Goal: Task Accomplishment & Management: Complete application form

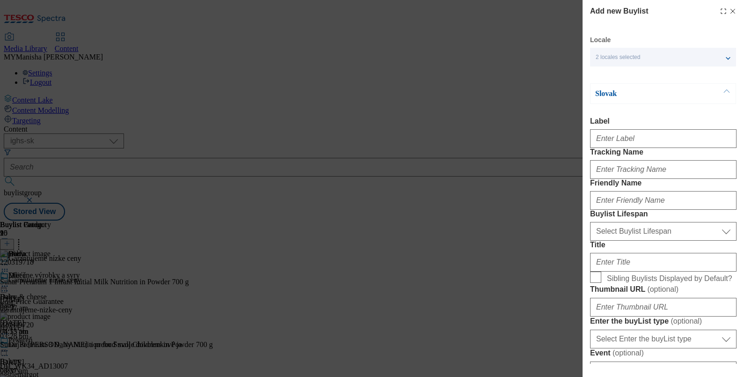
select select "ighs-sk"
click at [729, 9] on icon "Modal" at bounding box center [732, 10] width 7 height 7
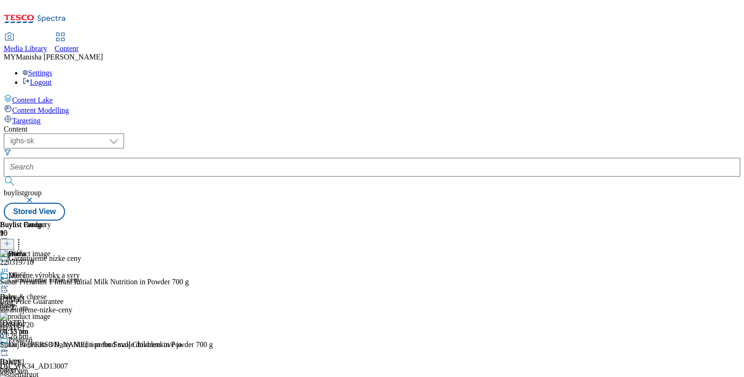
scroll to position [0, 0]
click at [10, 240] on icon at bounding box center [7, 243] width 7 height 7
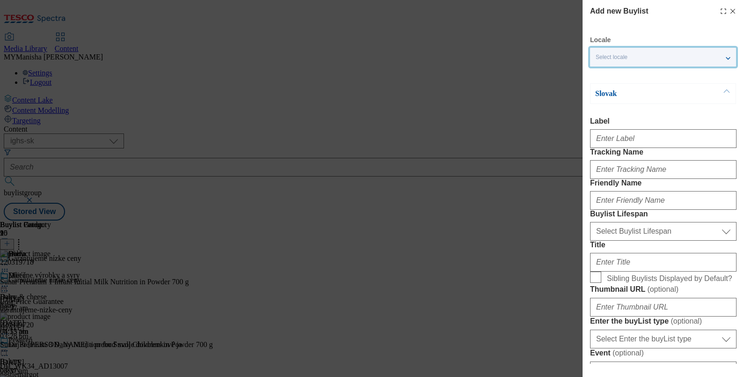
click at [630, 54] on div "Select locale" at bounding box center [663, 57] width 146 height 19
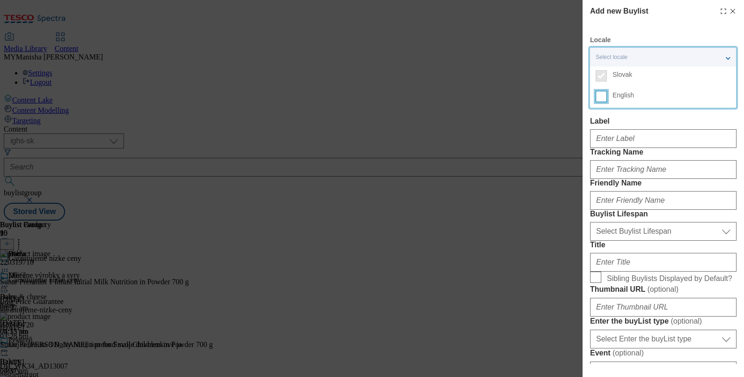
click at [599, 101] on input "English" at bounding box center [601, 96] width 11 height 11
click at [614, 131] on div "Modal" at bounding box center [663, 136] width 147 height 22
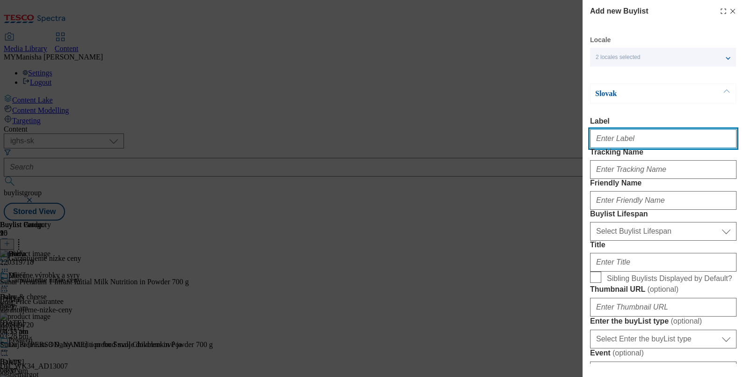
click at [618, 136] on input "Label" at bounding box center [663, 138] width 147 height 19
paste input "Pet care"
type input "Pet care"
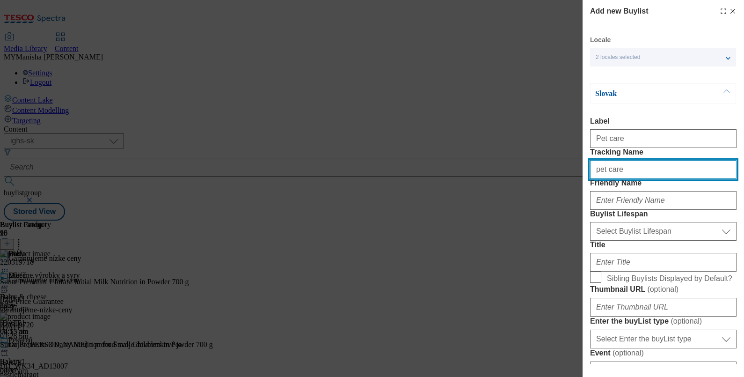
type input "pet care"
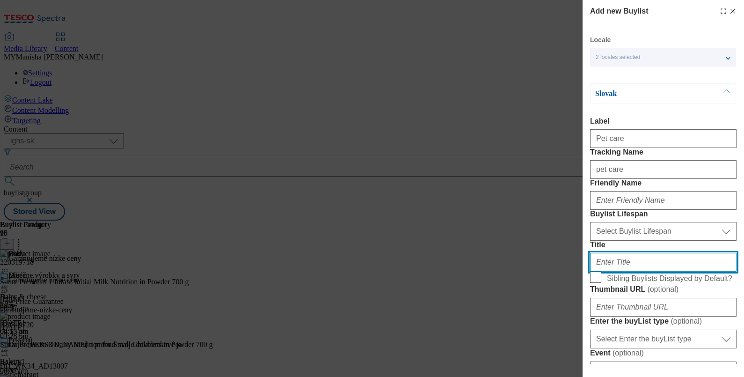
paste input "Zvieratá"
type input "Zvieratá"
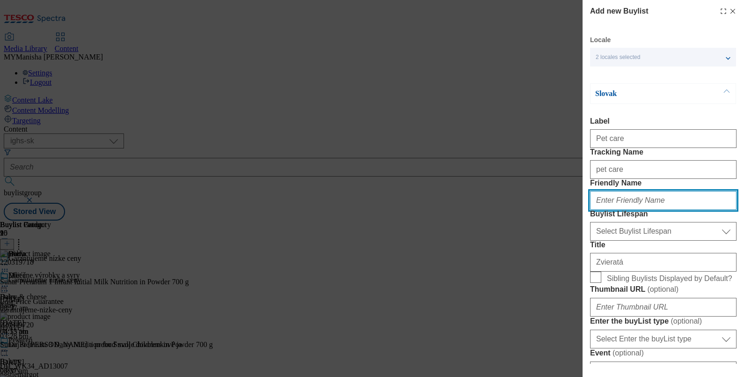
click at [601, 210] on input "Friendly Name" at bounding box center [663, 200] width 147 height 19
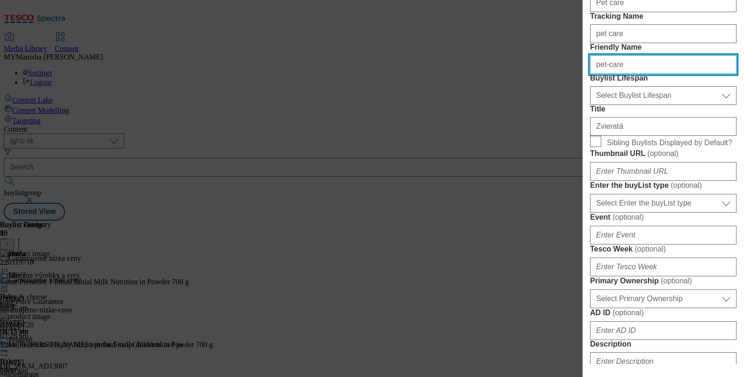
scroll to position [139, 0]
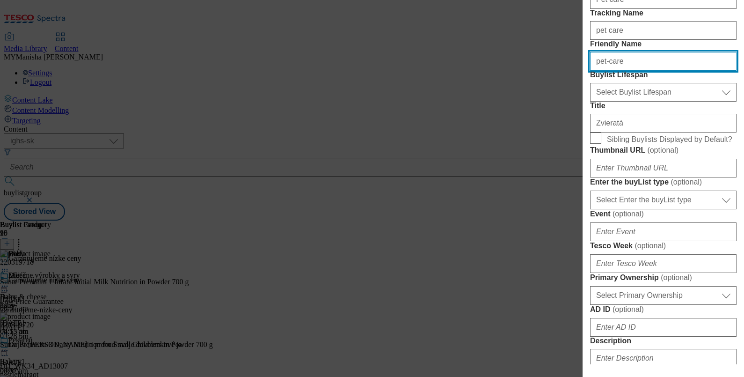
type input "pet-care"
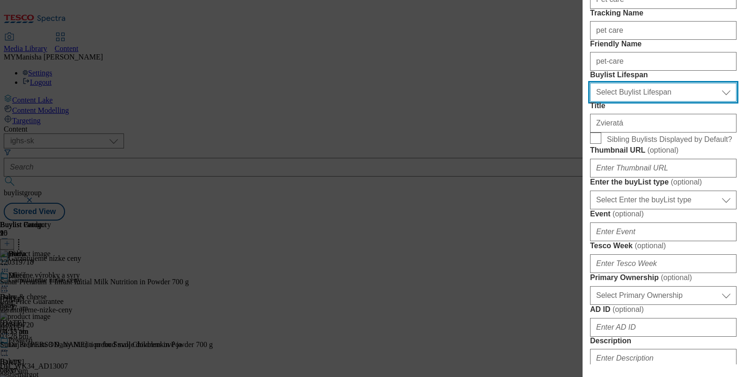
click at [638, 102] on select "Select Buylist Lifespan evergreen seasonal tactical" at bounding box center [663, 92] width 147 height 19
select select "evergreen"
click at [590, 102] on select "Select Buylist Lifespan evergreen seasonal tactical" at bounding box center [663, 92] width 147 height 19
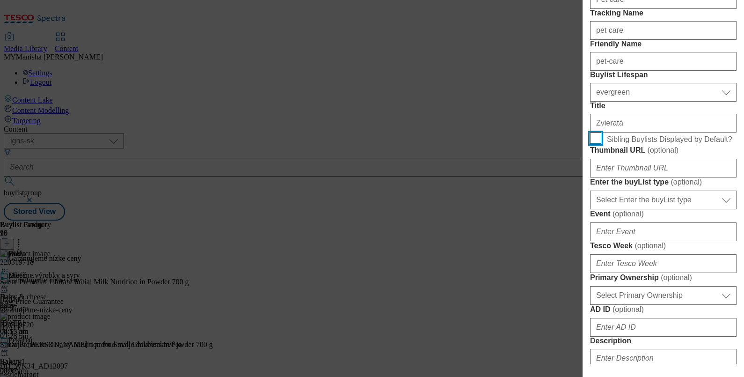
click at [594, 144] on input "Sibling Buylists Displayed by Default?" at bounding box center [595, 137] width 11 height 11
checkbox input "true"
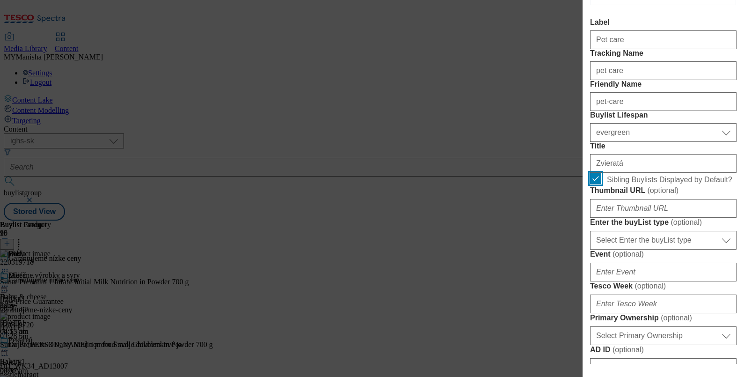
scroll to position [96, 0]
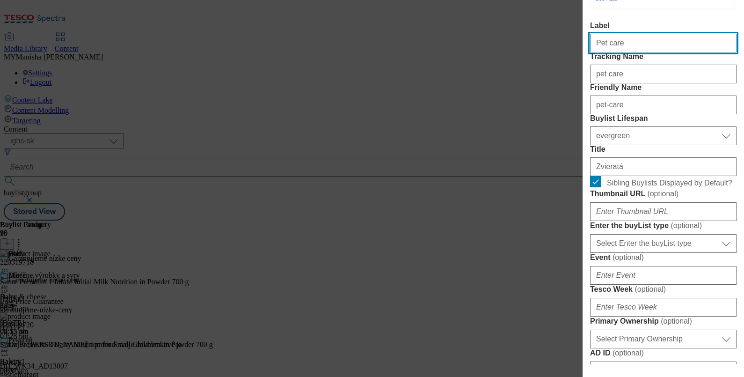
click at [630, 49] on input "Pet care" at bounding box center [663, 43] width 147 height 19
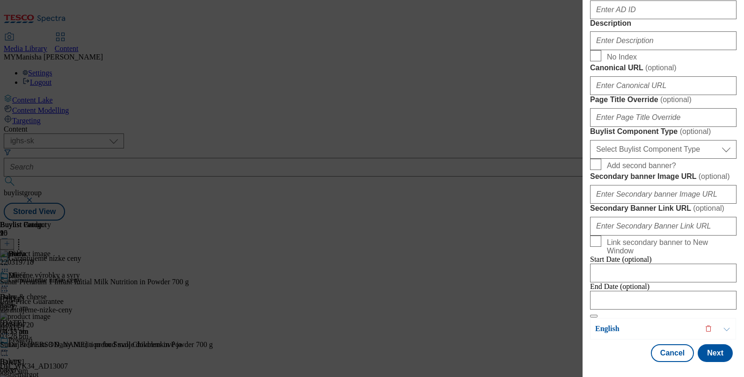
scroll to position [483, 0]
click at [609, 50] on input "Description" at bounding box center [663, 40] width 147 height 19
paste input "Pet care"
type input "Pet care"
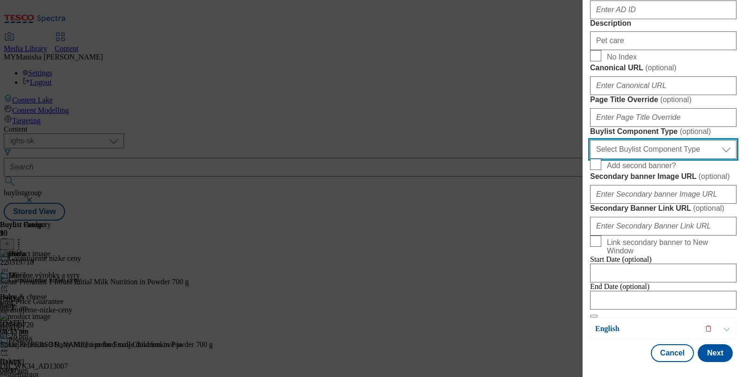
click at [651, 140] on select "Select Buylist Component Type Banner Competition Header Meal" at bounding box center [663, 149] width 147 height 19
select select "Banner"
click at [590, 140] on select "Select Buylist Component Type Banner Competition Header Meal" at bounding box center [663, 149] width 147 height 19
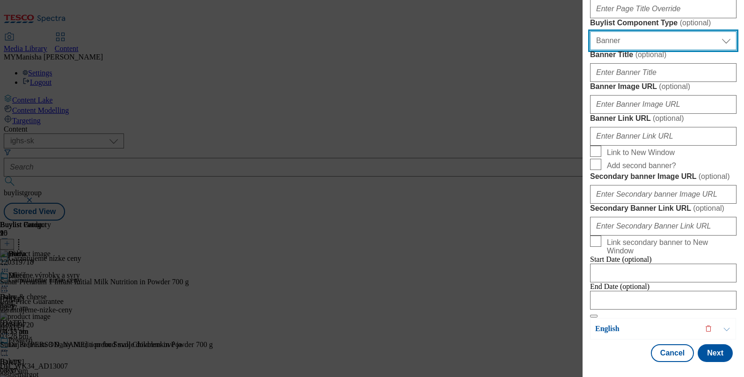
scroll to position [973, 0]
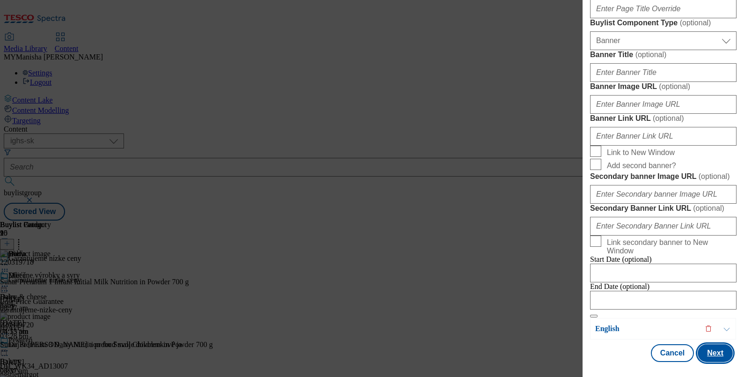
click at [709, 349] on button "Next" at bounding box center [715, 353] width 35 height 18
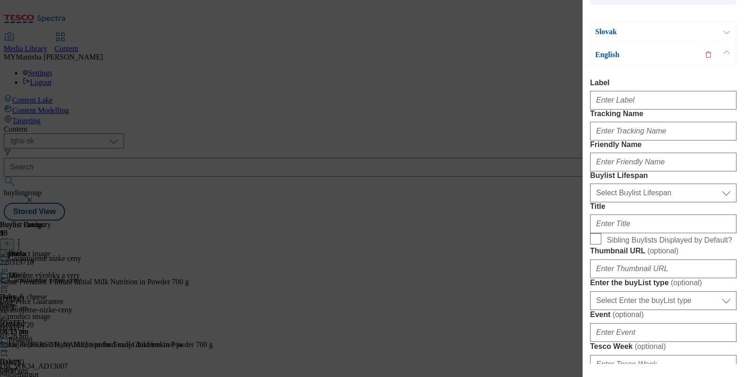
scroll to position [0, 0]
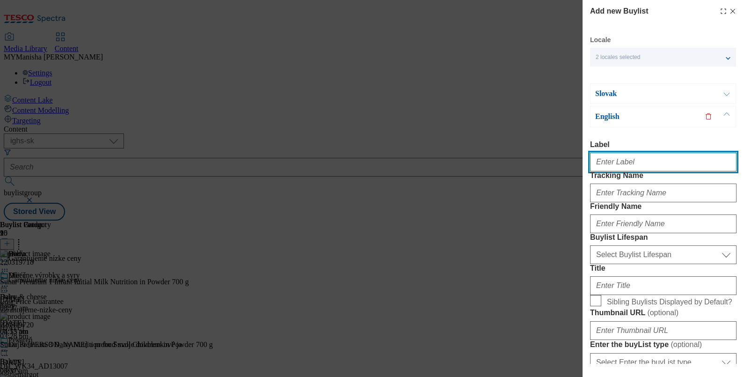
click at [616, 164] on input "Label" at bounding box center [663, 162] width 147 height 19
paste input "Pet care"
type input "Pet care"
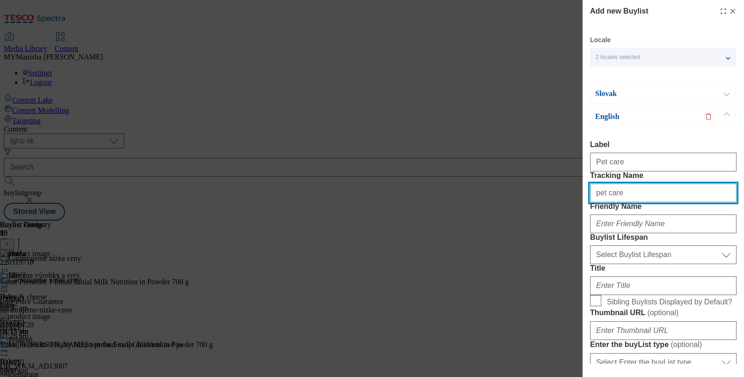
type input "pet care"
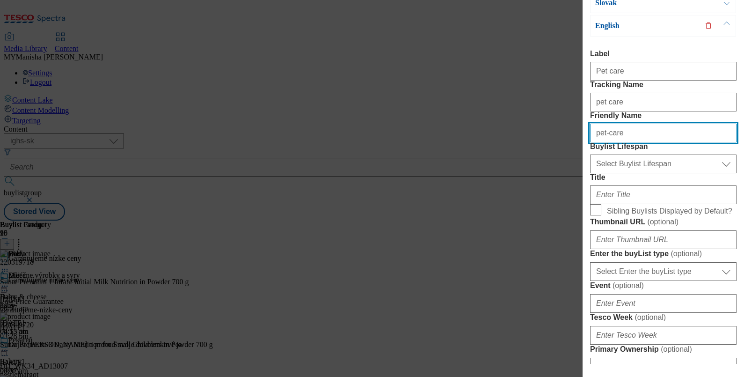
scroll to position [89, 0]
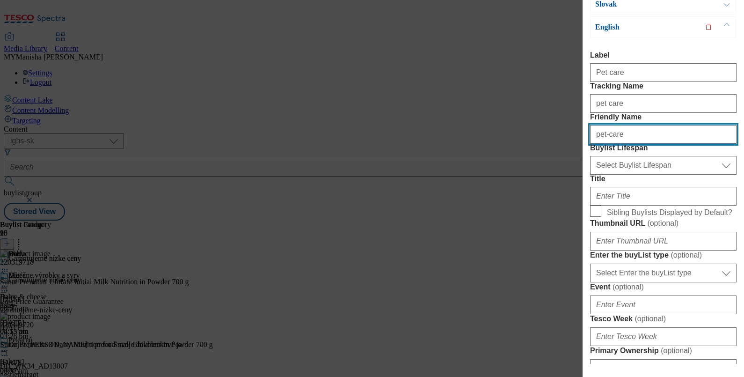
type input "pet-care"
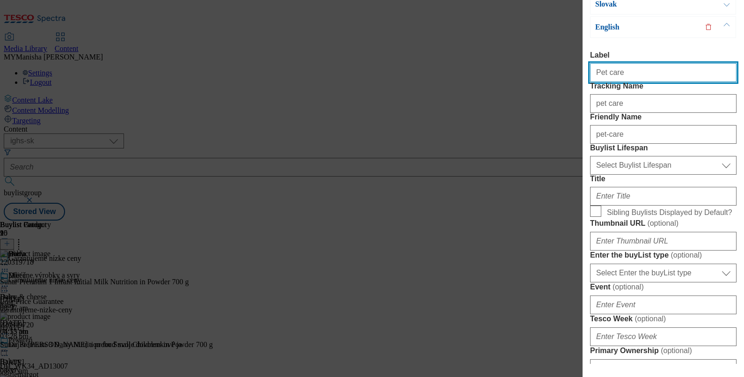
click at [628, 78] on input "Pet care" at bounding box center [663, 72] width 147 height 19
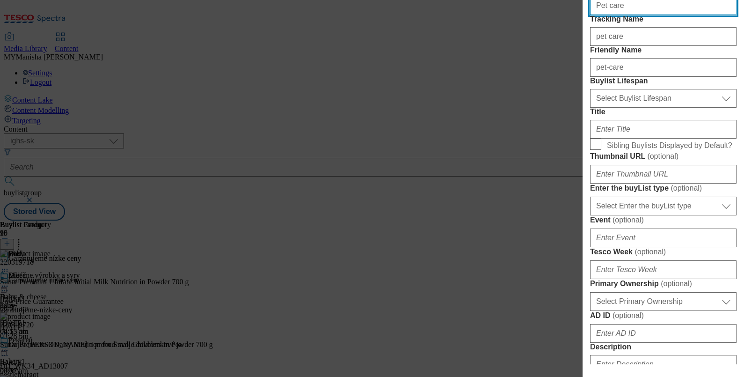
scroll to position [157, 0]
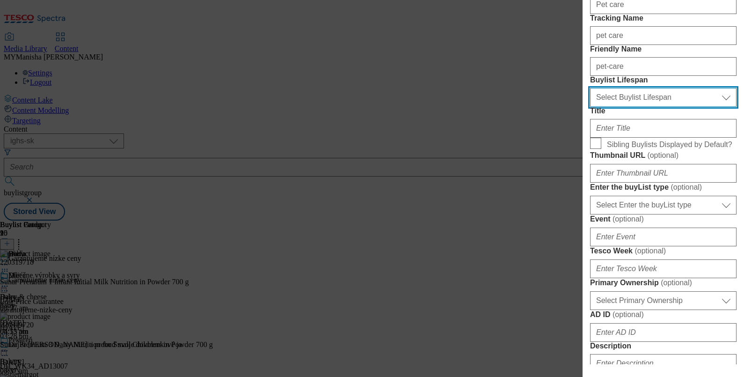
click at [632, 107] on select "Select Buylist Lifespan evergreen seasonal tactical" at bounding box center [663, 97] width 147 height 19
select select "evergreen"
click at [590, 107] on select "Select Buylist Lifespan evergreen seasonal tactical" at bounding box center [663, 97] width 147 height 19
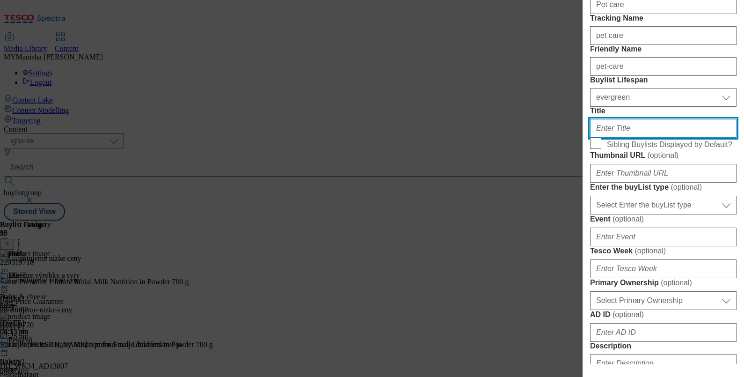
click at [614, 138] on input "Title" at bounding box center [663, 128] width 147 height 19
paste input "Pet care"
type input "Pet care"
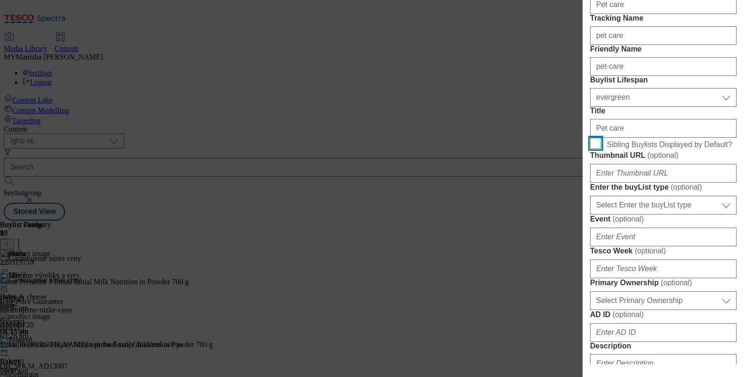
click at [596, 149] on input "Sibling Buylists Displayed by Default?" at bounding box center [595, 143] width 11 height 11
checkbox input "true"
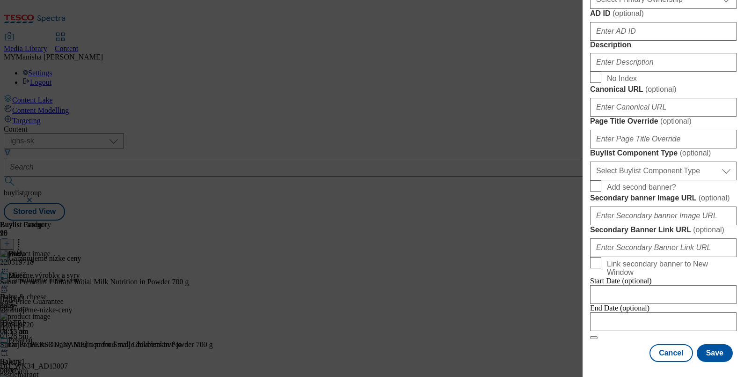
scroll to position [529, 0]
click at [620, 72] on input "Description" at bounding box center [663, 62] width 147 height 19
paste input "Pet care"
type input "Pet care"
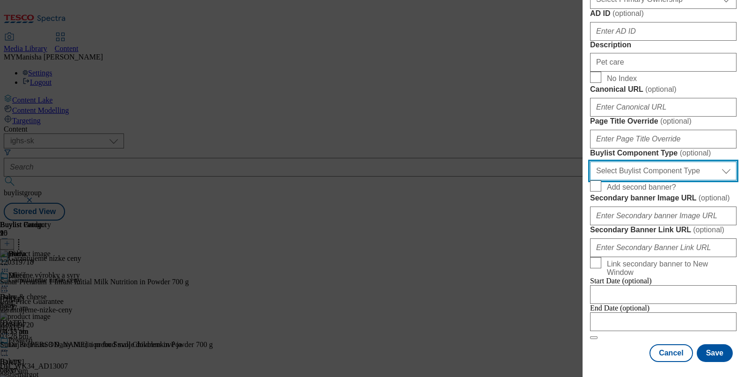
click at [632, 162] on select "Select Buylist Component Type Banner Competition Header Meal" at bounding box center [663, 171] width 147 height 19
select select "Banner"
click at [590, 162] on select "Select Buylist Component Type Banner Competition Header Meal" at bounding box center [663, 171] width 147 height 19
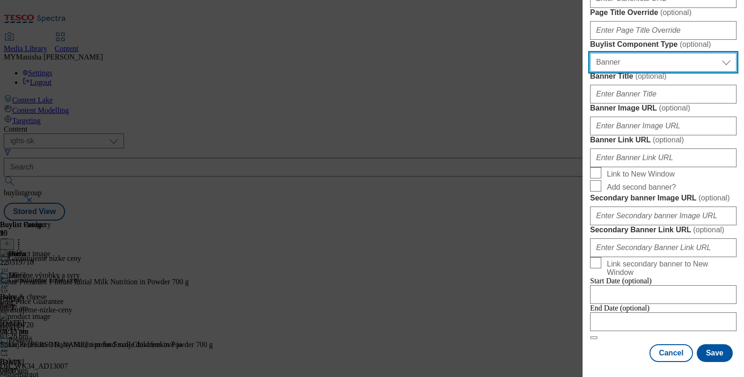
scroll to position [975, 0]
click at [708, 344] on button "Save" at bounding box center [715, 353] width 36 height 18
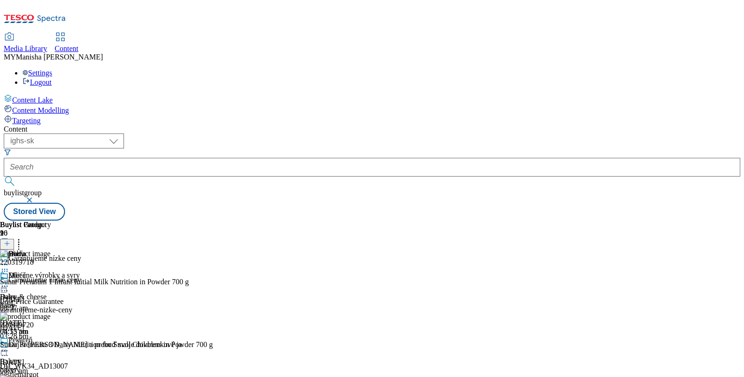
scroll to position [1269, 0]
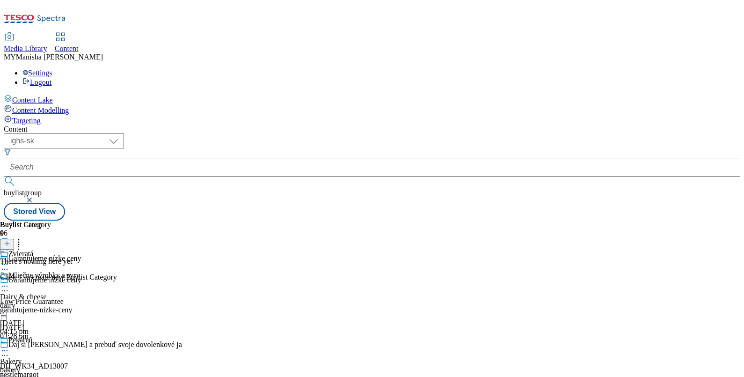
click at [10, 240] on icon at bounding box center [7, 243] width 7 height 7
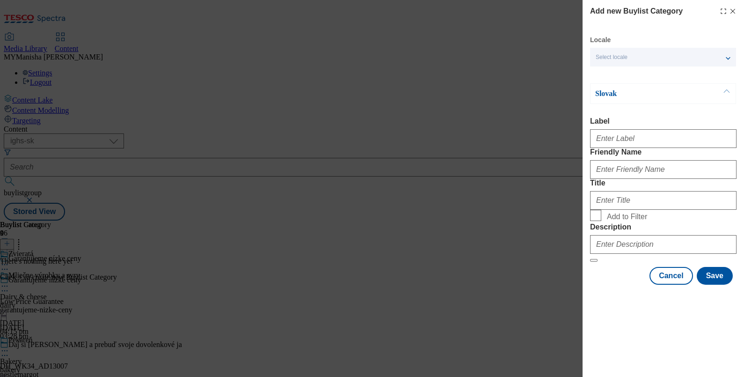
click at [667, 52] on div "Select locale" at bounding box center [663, 57] width 146 height 19
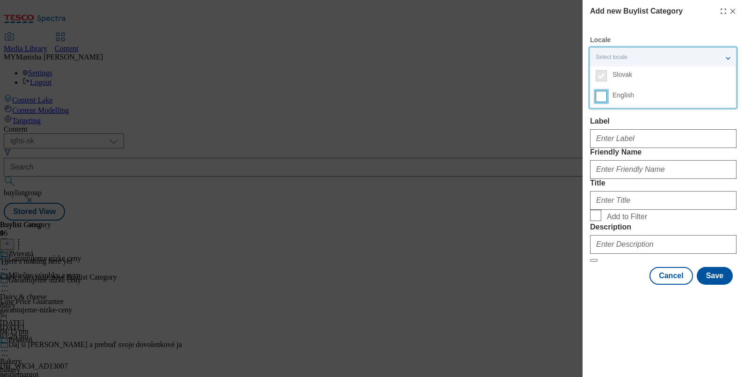
click at [603, 100] on input "English" at bounding box center [601, 96] width 11 height 11
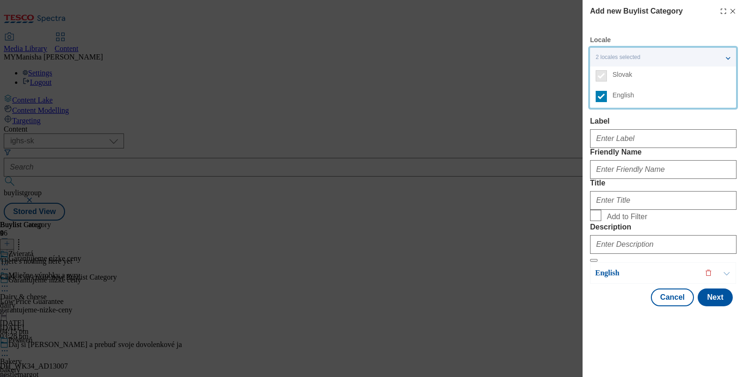
click at [615, 148] on div "Modal" at bounding box center [663, 136] width 147 height 22
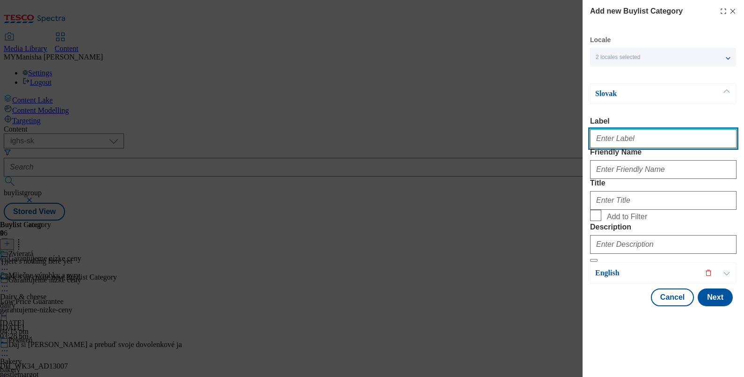
click at [608, 145] on input "Label" at bounding box center [663, 138] width 147 height 19
paste input "Pet care"
type input "Pet care"
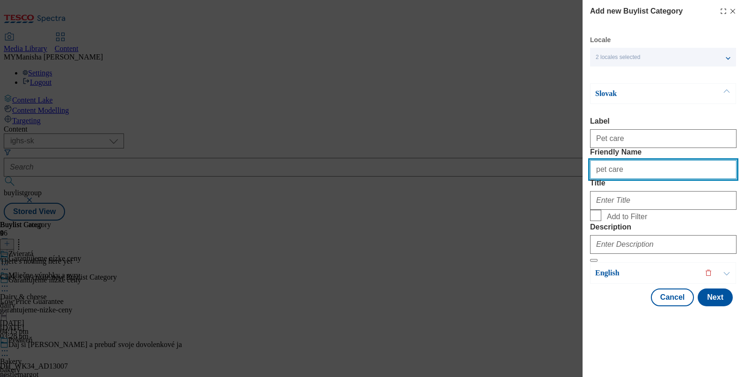
click at [606, 179] on input "pet care" at bounding box center [663, 169] width 147 height 19
type input "pet-care"
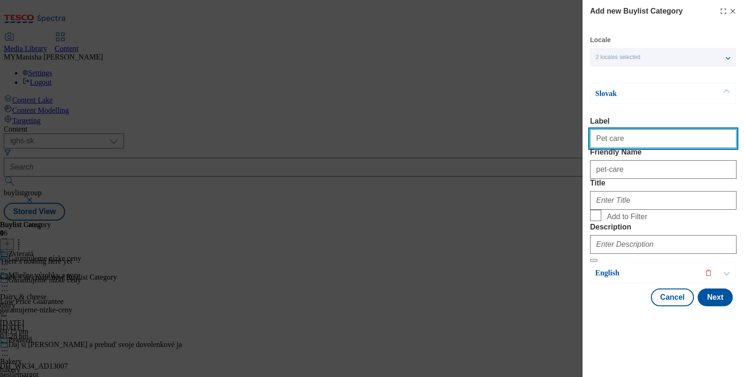
click at [638, 141] on input "Pet care" at bounding box center [663, 138] width 147 height 19
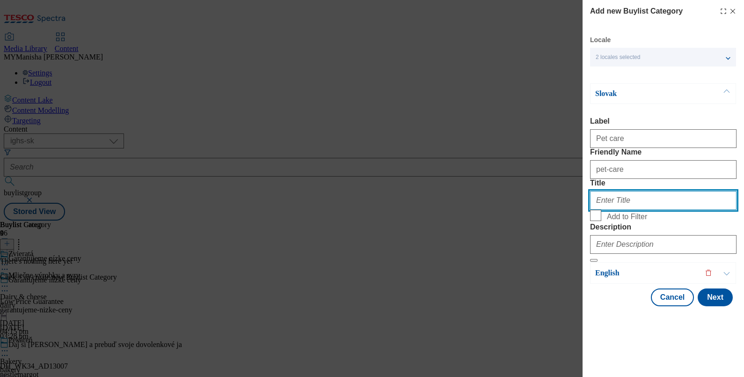
paste input "Pet care"
type input "Pet care"
click at [592, 221] on input "Add to Filter" at bounding box center [595, 215] width 11 height 11
checkbox input "true"
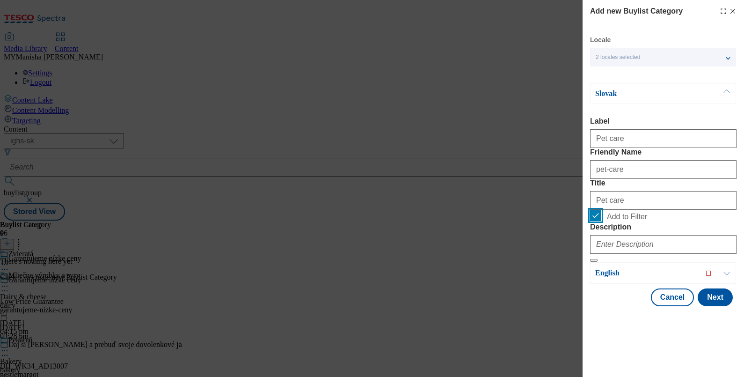
scroll to position [0, 0]
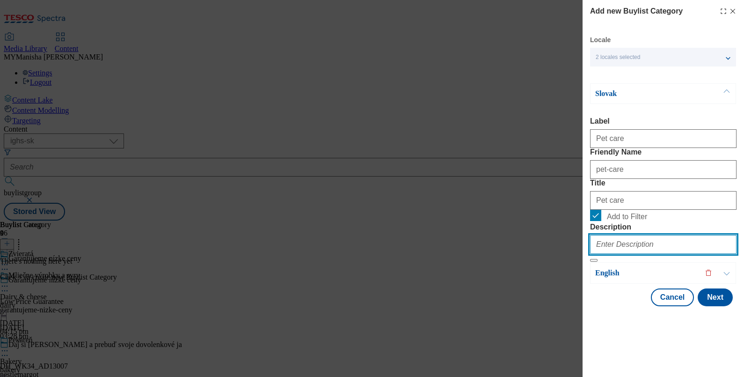
click at [611, 254] on input "Description" at bounding box center [663, 244] width 147 height 19
paste input "Pet care"
type input "Pet care"
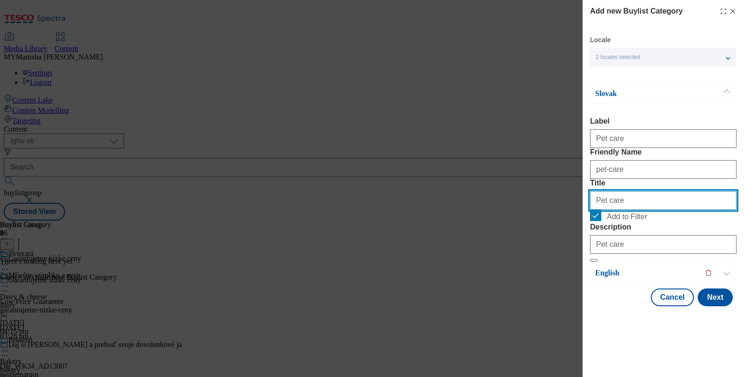
click at [616, 210] on input "Pet care" at bounding box center [663, 200] width 147 height 19
paste input "Zvieratá"
type input "Zvieratá"
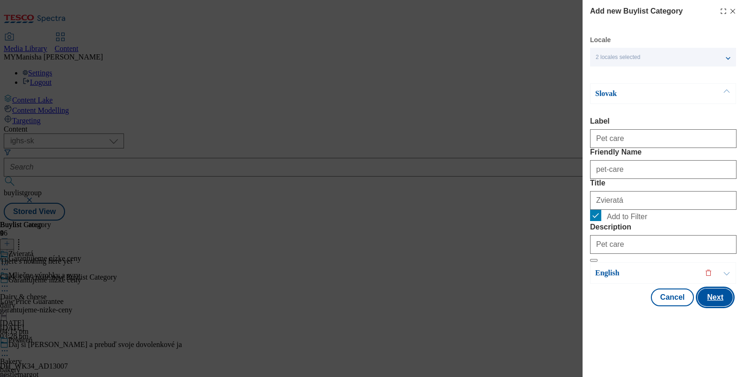
click at [715, 306] on button "Next" at bounding box center [715, 297] width 35 height 18
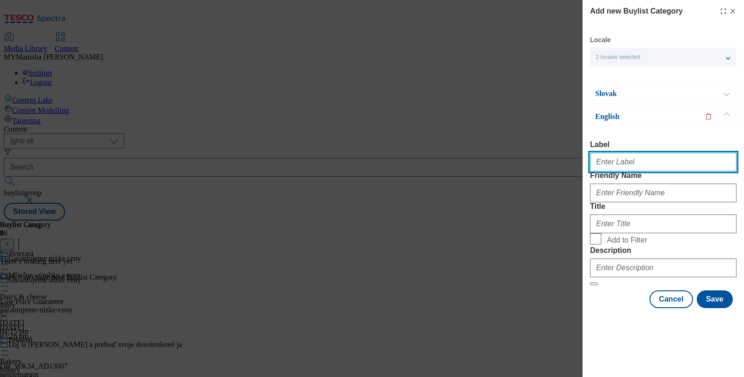
click at [609, 153] on input "Label" at bounding box center [663, 162] width 147 height 19
type input "Pet care"
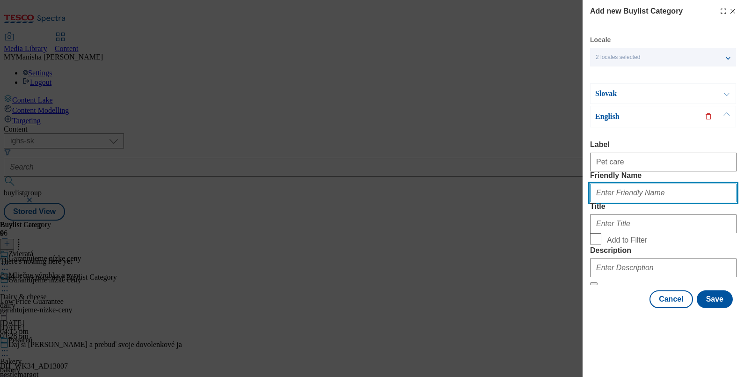
click at [623, 191] on input "Friendly Name" at bounding box center [663, 193] width 147 height 19
type input "pet-care"
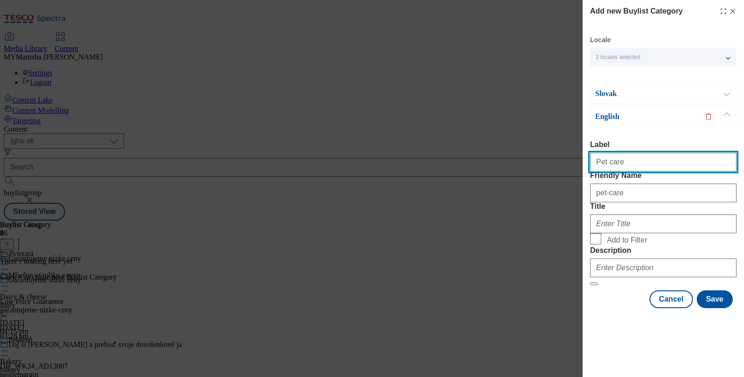
click at [632, 153] on input "Pet care" at bounding box center [663, 162] width 147 height 19
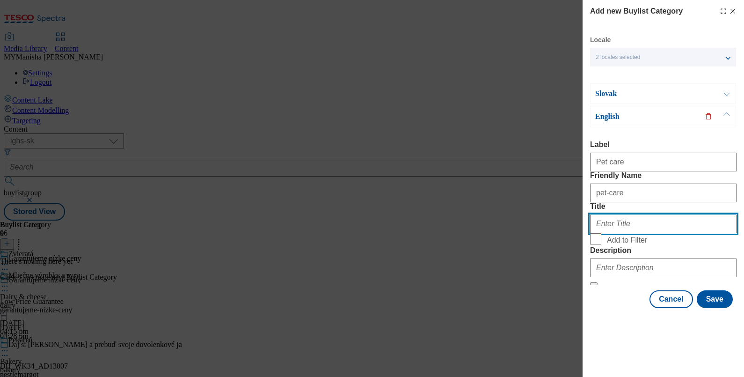
paste input "Pet care"
type input "Pet care"
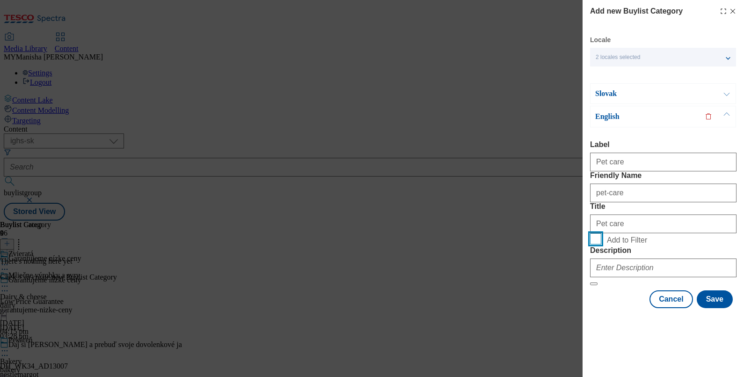
click at [590, 233] on input "Add to Filter" at bounding box center [595, 238] width 11 height 11
checkbox input "true"
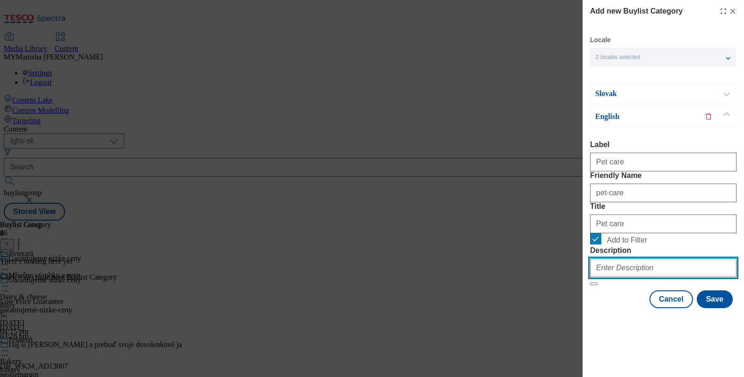
paste input "Pet care"
type input "Pet care"
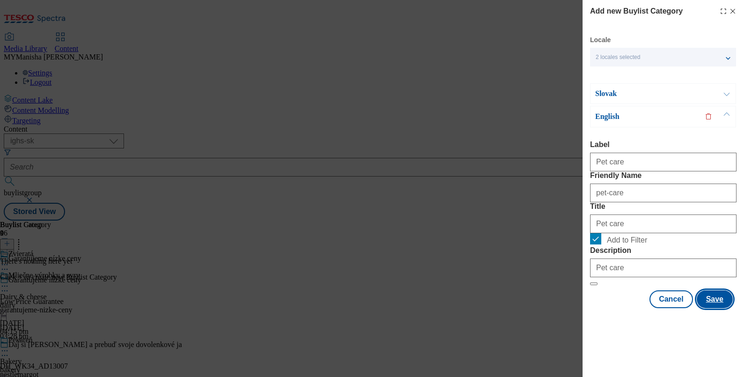
click at [697, 308] on button "Save" at bounding box center [715, 299] width 36 height 18
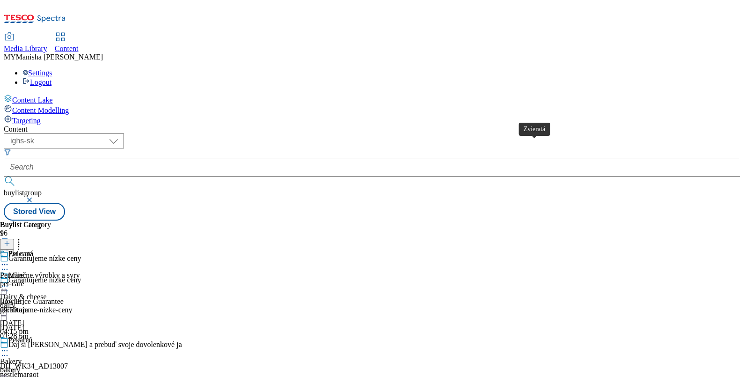
click at [33, 250] on div "Zvieratá" at bounding box center [20, 254] width 25 height 8
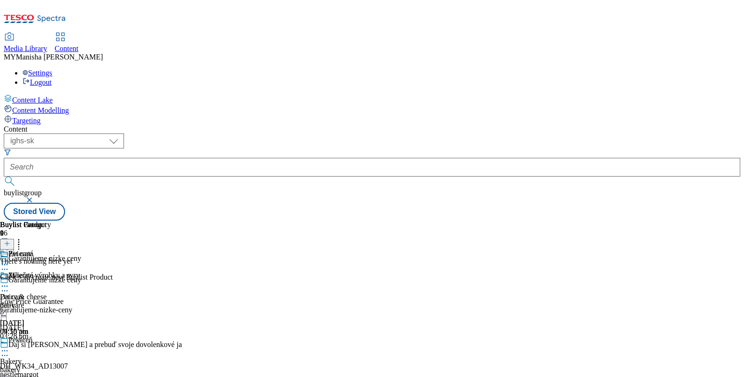
scroll to position [0, 87]
click at [10, 240] on icon at bounding box center [7, 243] width 7 height 7
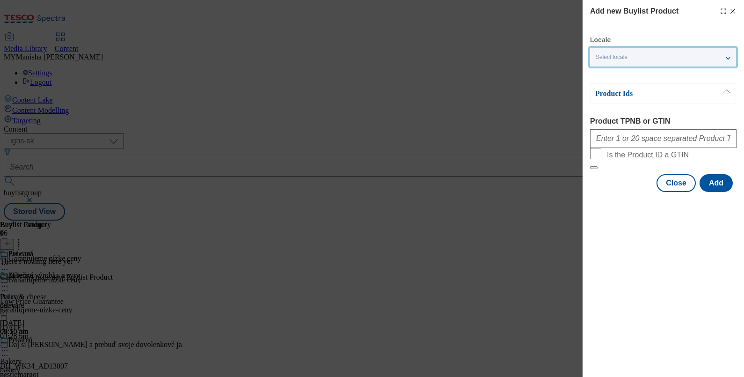
click at [674, 59] on div "Select locale" at bounding box center [663, 57] width 146 height 19
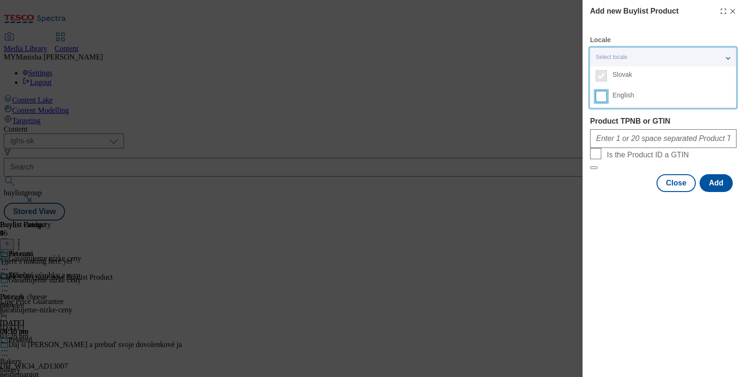
click at [597, 98] on input "English" at bounding box center [601, 96] width 11 height 11
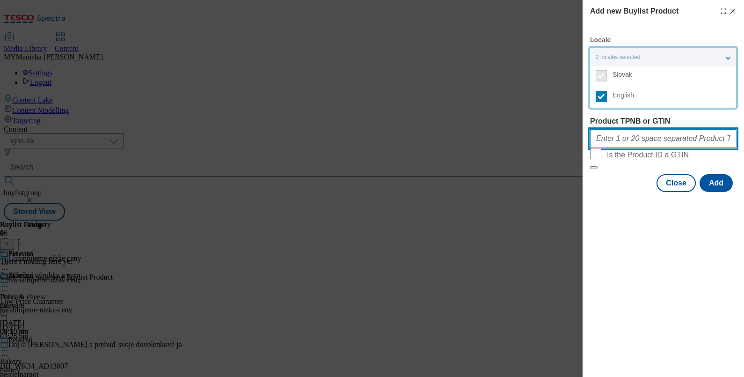
click at [625, 137] on input "Product TPNB or GTIN" at bounding box center [663, 138] width 147 height 19
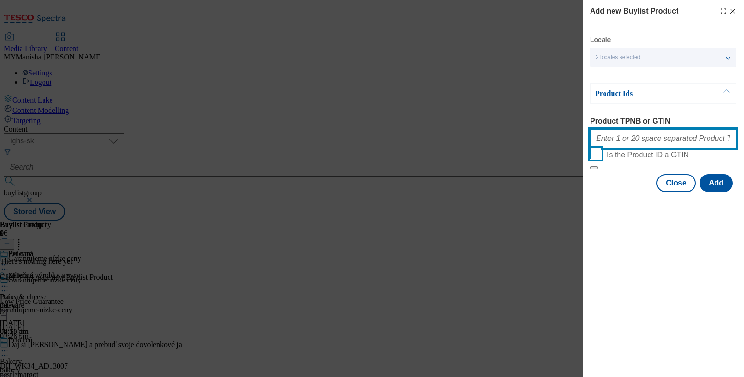
paste input "105460101 105450995 100429484 105446813 100501130 100501308 105460136 100634113…"
type input "105460101 105450995 100429484 105446813 100501130 100501308 105460136 100634113…"
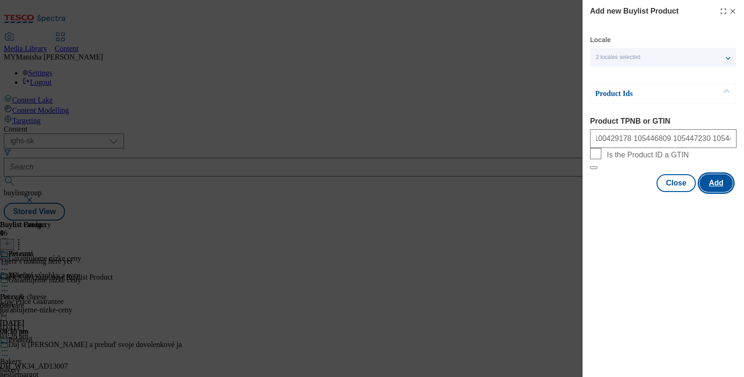
scroll to position [0, 0]
click at [717, 192] on button "Add" at bounding box center [716, 183] width 33 height 18
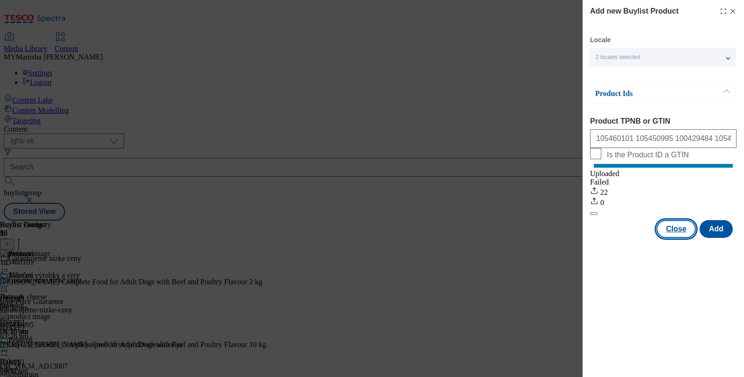
click at [671, 238] on button "Close" at bounding box center [676, 229] width 39 height 18
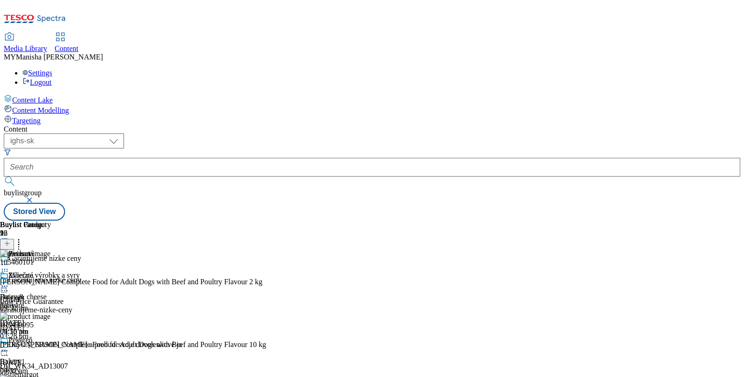
click at [10, 240] on icon at bounding box center [7, 243] width 7 height 7
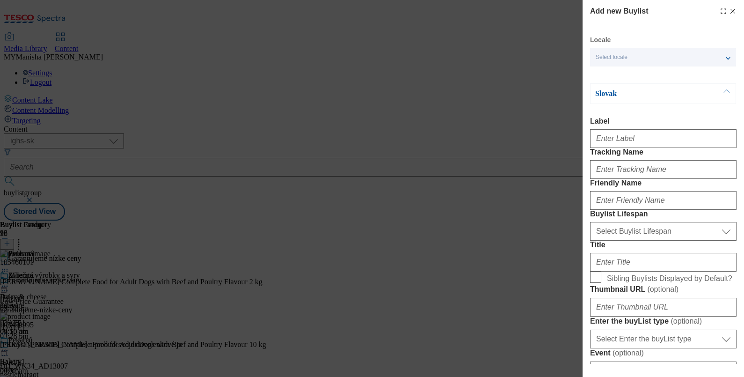
click at [656, 56] on div "Select locale" at bounding box center [663, 57] width 146 height 19
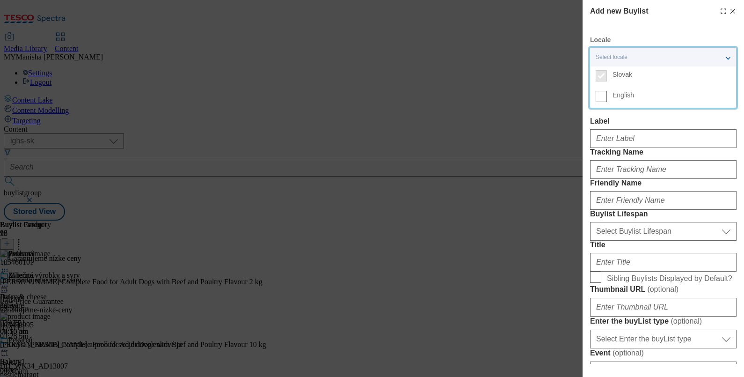
click at [602, 102] on label "English" at bounding box center [663, 97] width 146 height 21
click at [602, 102] on input "English" at bounding box center [601, 96] width 11 height 11
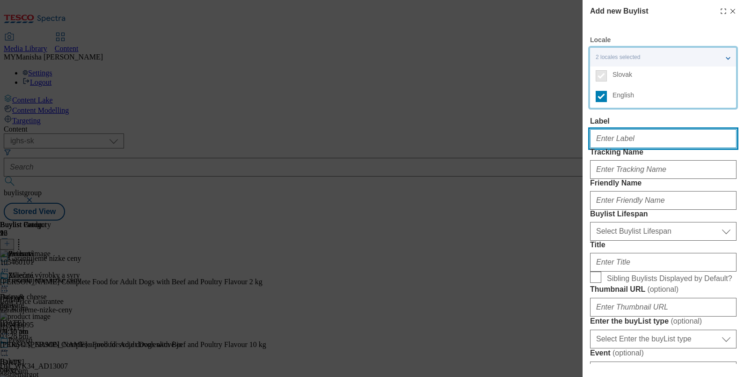
click at [609, 132] on input "Label" at bounding box center [663, 138] width 147 height 19
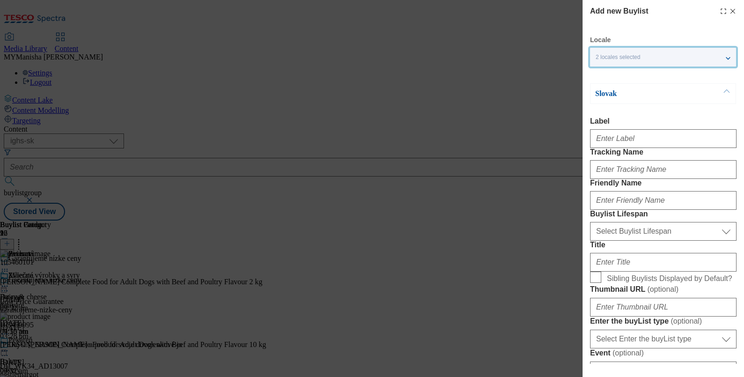
click at [625, 60] on span "2 locales selected" at bounding box center [618, 57] width 44 height 7
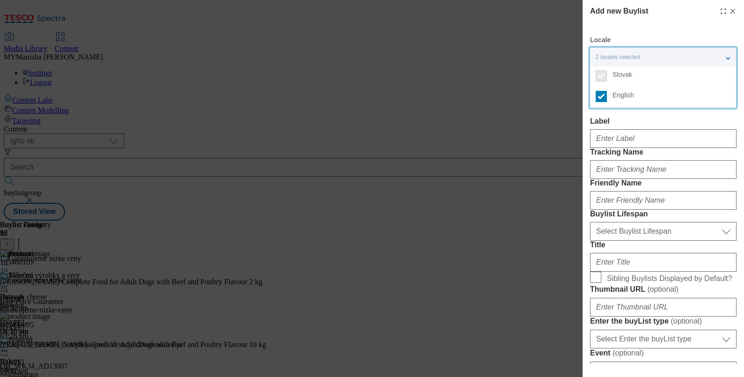
click at [625, 60] on span "2 locales selected" at bounding box center [618, 57] width 44 height 7
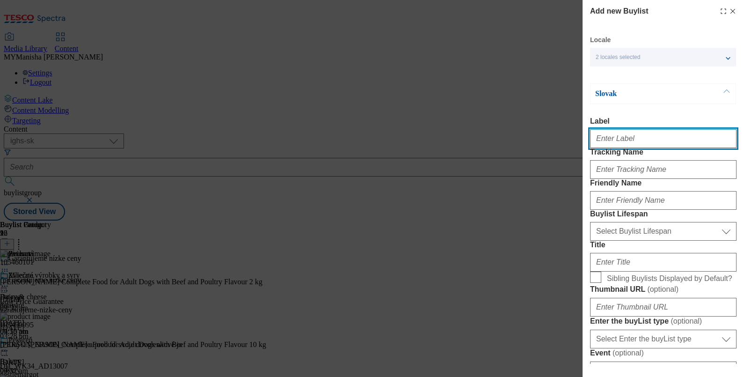
click at [618, 140] on input "Label" at bounding box center [663, 138] width 147 height 19
paste input "Home & hobby"
type input "Home & hobby"
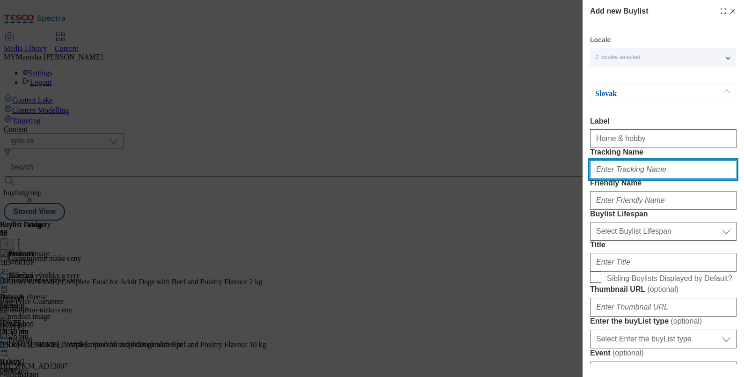
paste input "Home & hobby"
click at [599, 179] on input "Home & hobby" at bounding box center [663, 169] width 147 height 19
click at [616, 179] on input "home & hobby" at bounding box center [663, 169] width 147 height 19
type input "home & hobby"
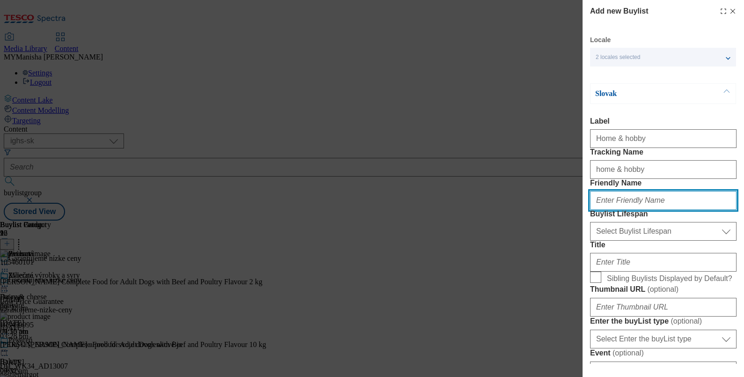
paste input "home & hobby"
click at [614, 210] on input "home & hobby" at bounding box center [663, 200] width 147 height 19
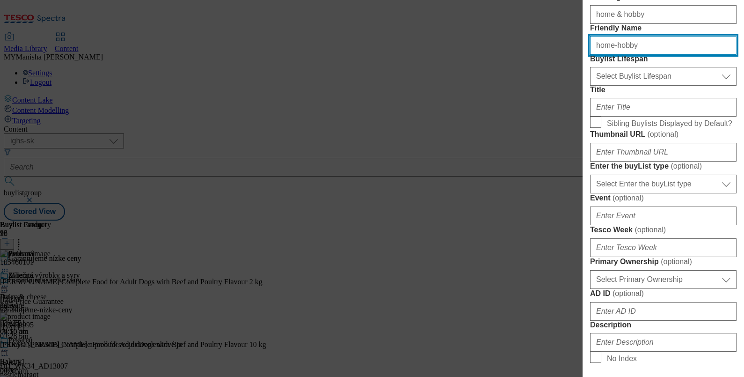
scroll to position [169, 0]
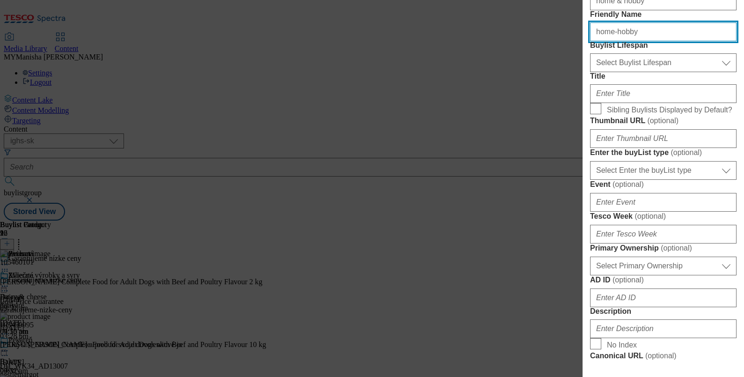
type input "home-hobby"
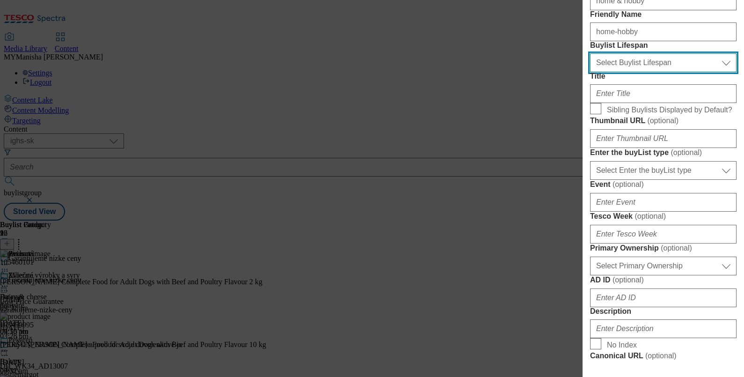
click at [625, 72] on select "Select Buylist Lifespan evergreen seasonal tactical" at bounding box center [663, 62] width 147 height 19
select select "evergreen"
click at [590, 72] on select "Select Buylist Lifespan evergreen seasonal tactical" at bounding box center [663, 62] width 147 height 19
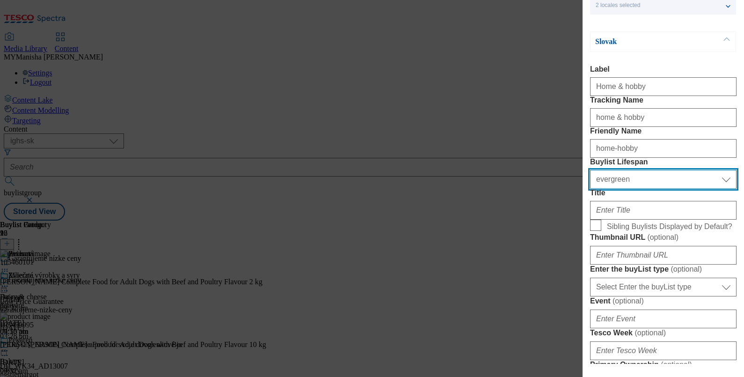
scroll to position [50, 0]
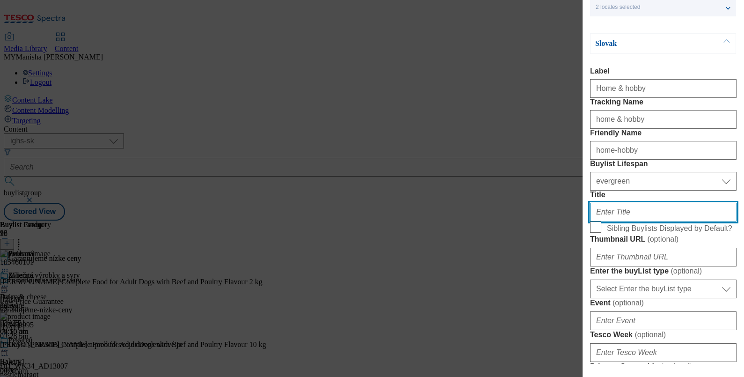
click at [616, 221] on input "Title" at bounding box center [663, 212] width 147 height 19
paste input "Domov a zábava"
type input "Domov a zábava"
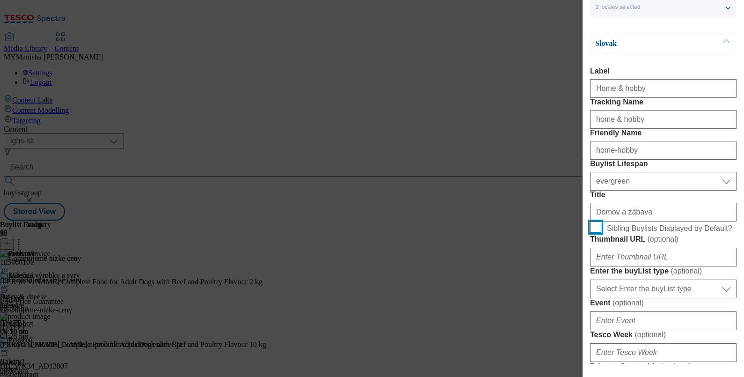
click at [590, 221] on input "Sibling Buylists Displayed by Default?" at bounding box center [595, 226] width 11 height 11
checkbox input "true"
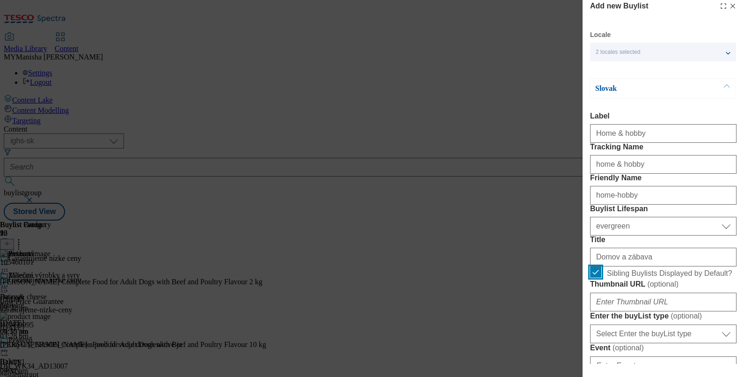
scroll to position [0, 0]
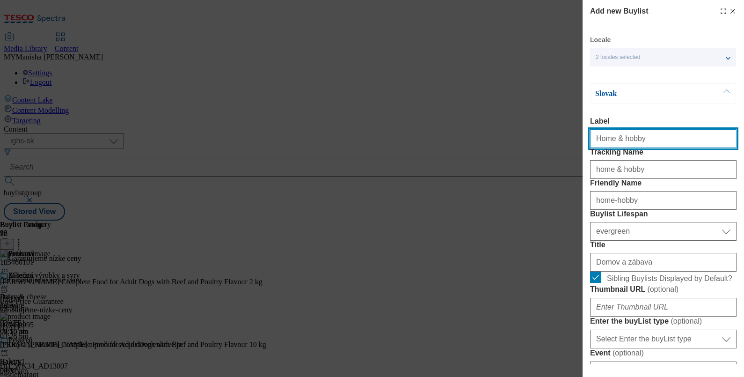
click at [637, 139] on input "Home & hobby" at bounding box center [663, 138] width 147 height 19
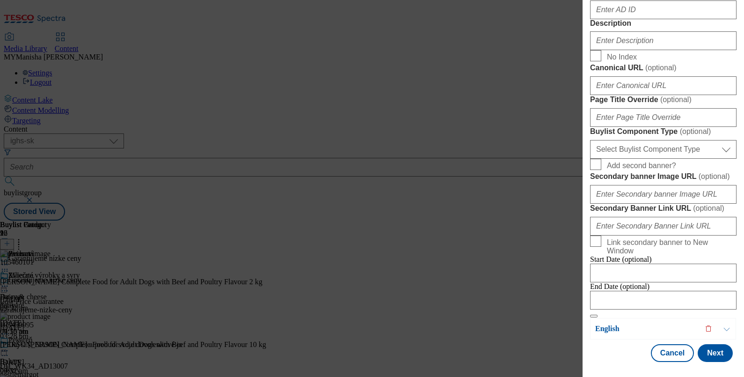
scroll to position [524, 0]
click at [621, 50] on input "Description" at bounding box center [663, 40] width 147 height 19
paste input "Home & hobby"
type input "Home & hobby"
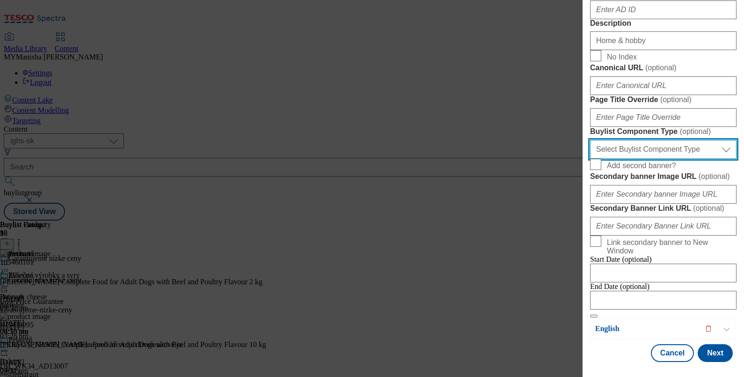
click at [660, 159] on select "Select Buylist Component Type Banner Competition Header Meal" at bounding box center [663, 149] width 147 height 19
select select "Banner"
click at [590, 159] on select "Select Buylist Component Type Banner Competition Header Meal" at bounding box center [663, 149] width 147 height 19
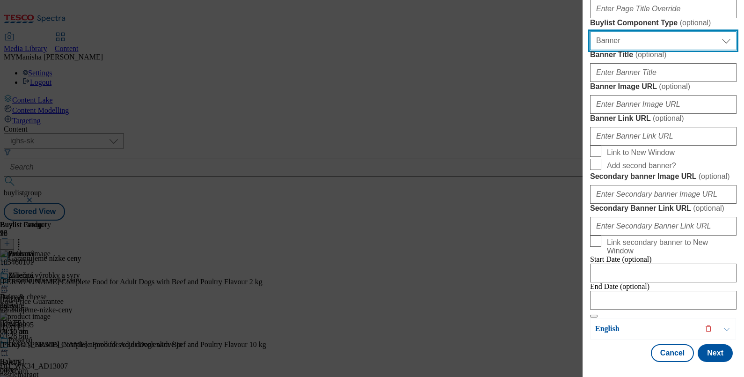
scroll to position [973, 0]
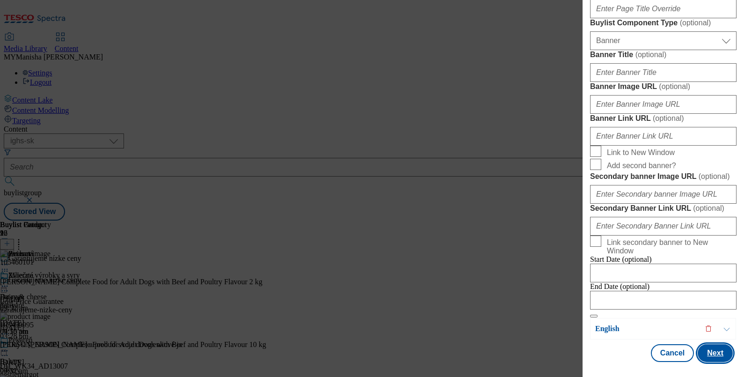
click at [706, 348] on button "Next" at bounding box center [715, 353] width 35 height 18
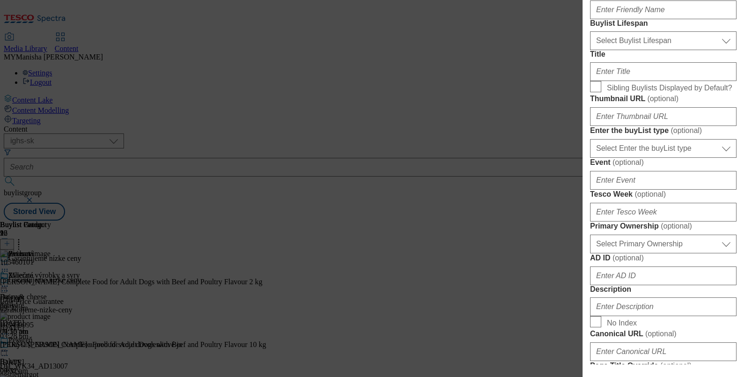
scroll to position [0, 0]
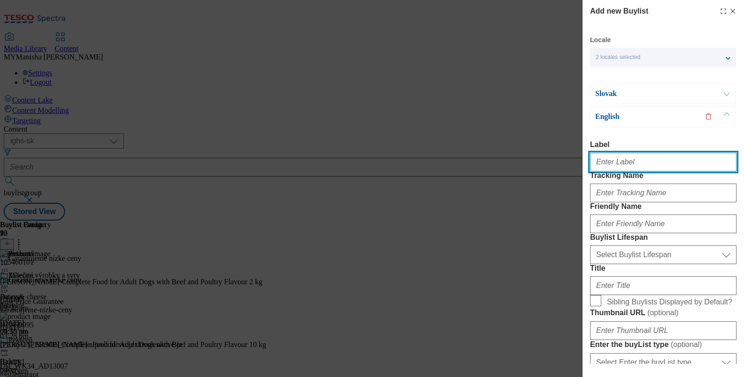
click at [620, 161] on input "Label" at bounding box center [663, 162] width 147 height 19
paste input "Home & hobby"
type input "Home & hobby"
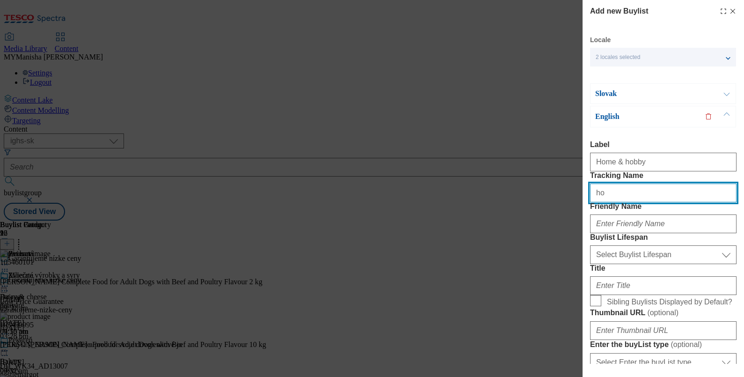
type input "h"
paste input "Home & hobby"
click at [649, 202] on input "home & hobby" at bounding box center [663, 193] width 147 height 19
type input "home & hobby"
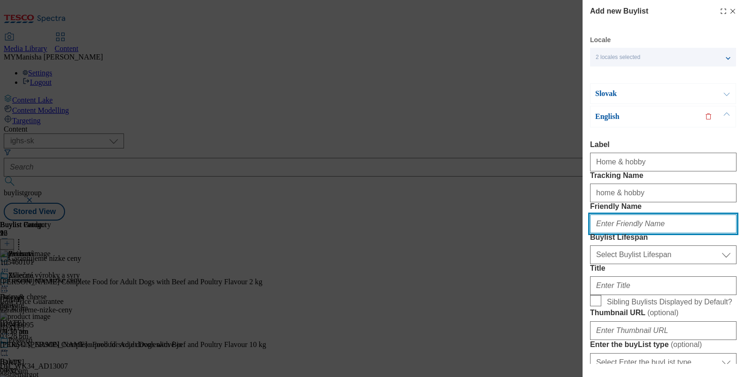
paste input "home & hobby"
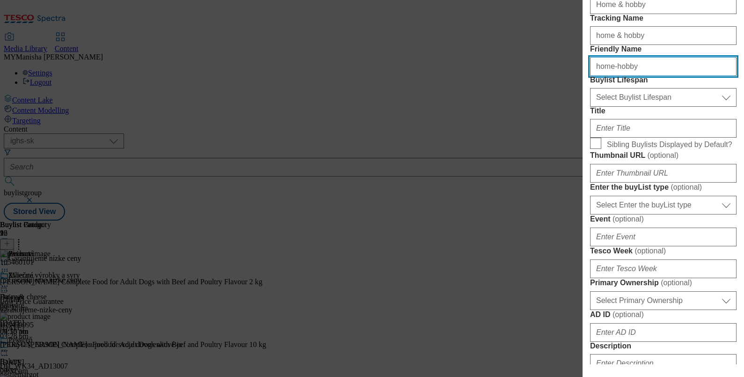
scroll to position [159, 0]
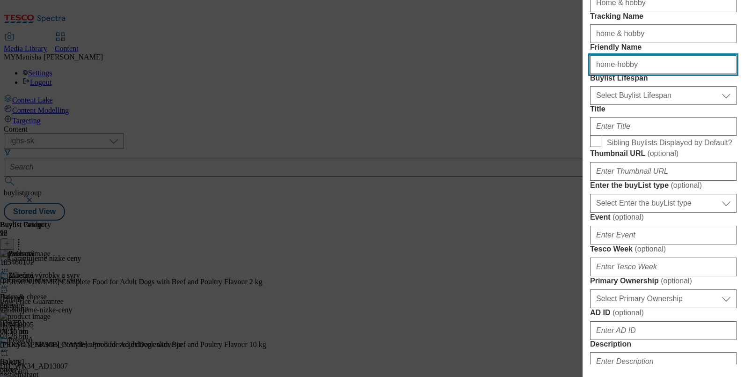
type input "home-hobby"
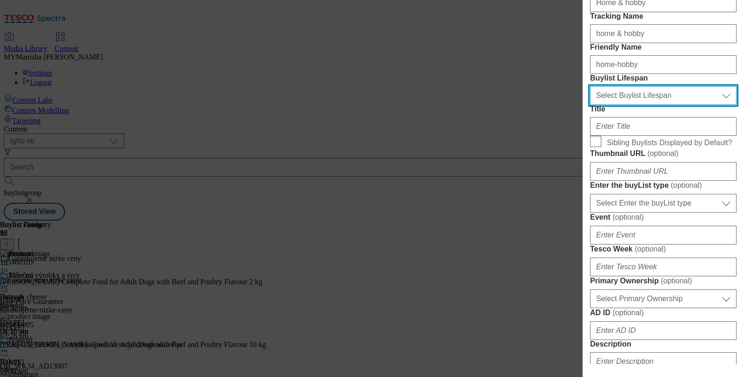
click at [658, 105] on select "Select Buylist Lifespan evergreen seasonal tactical" at bounding box center [663, 95] width 147 height 19
select select "evergreen"
click at [590, 105] on select "Select Buylist Lifespan evergreen seasonal tactical" at bounding box center [663, 95] width 147 height 19
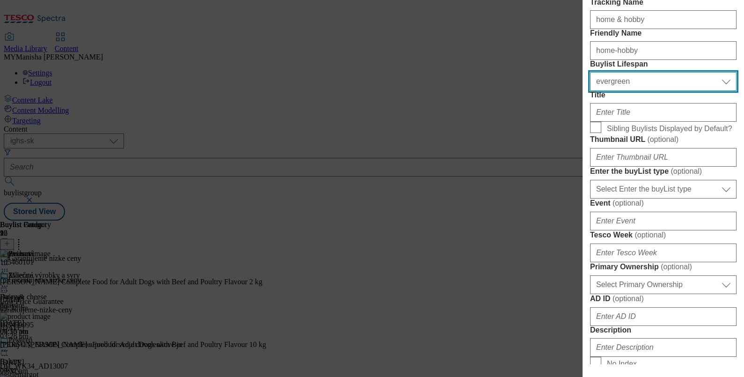
scroll to position [175, 0]
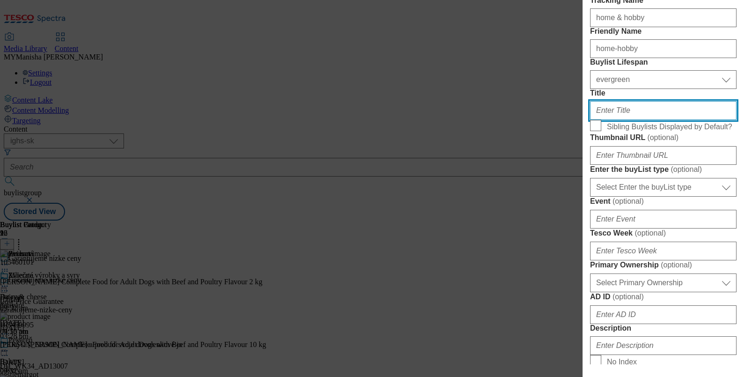
click at [621, 120] on input "Title" at bounding box center [663, 110] width 147 height 19
paste input "home & hobby"
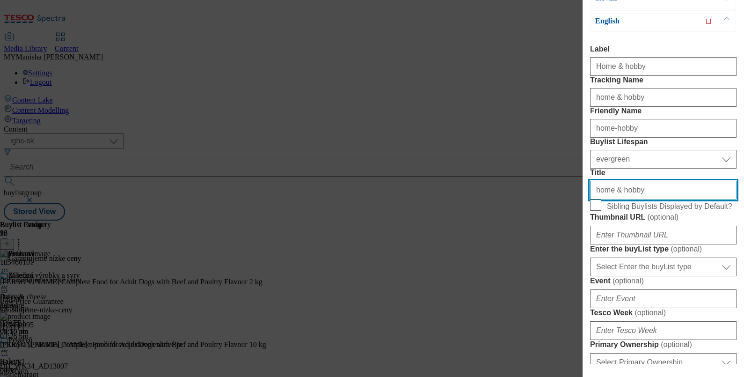
scroll to position [93, 0]
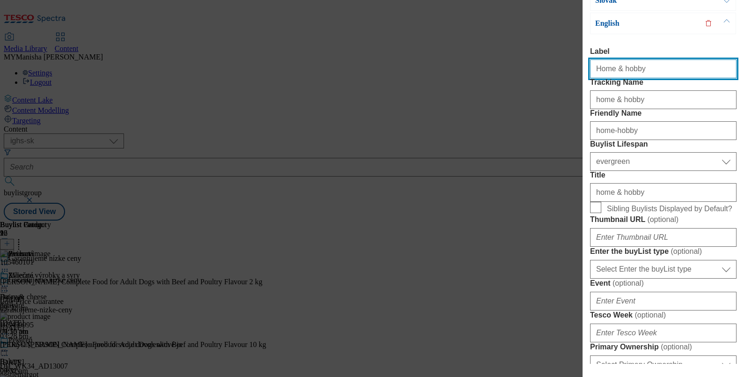
click at [646, 71] on input "Home & hobby" at bounding box center [663, 68] width 147 height 19
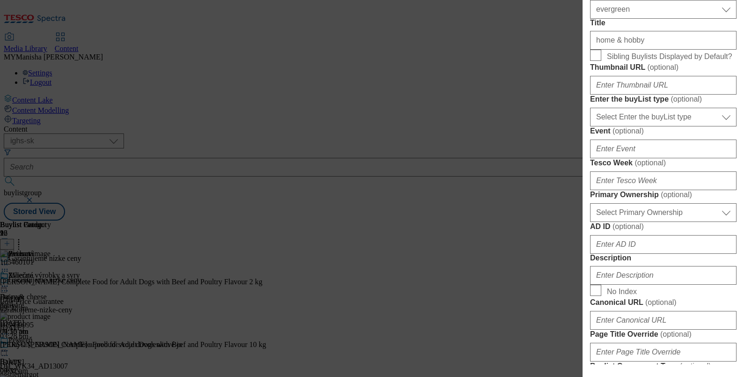
scroll to position [251, 0]
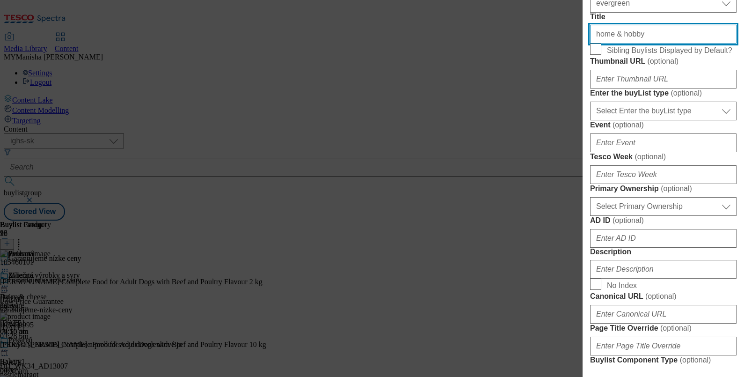
click at [655, 44] on input "home & hobby" at bounding box center [663, 34] width 147 height 19
paste input "H"
type input "Home & hobby"
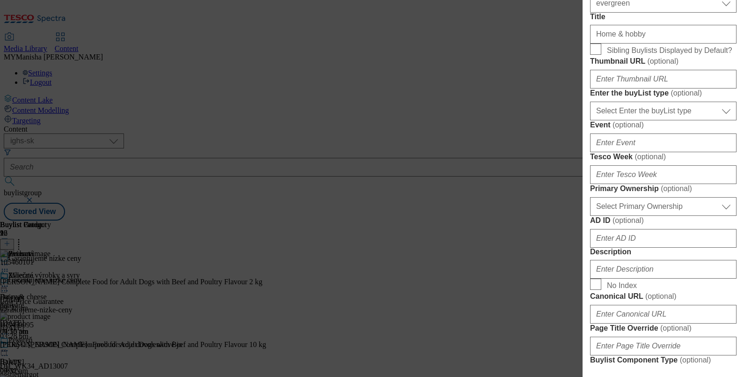
click at [599, 135] on form "Label Home & hobby Tracking Name home & hobby Friendly Name home-hobby Buylist …" at bounding box center [663, 217] width 147 height 657
click at [599, 57] on label "Sibling Buylists Displayed by Default?" at bounding box center [663, 50] width 147 height 13
click at [0, 0] on input "Sibling Buylists Displayed by Default?" at bounding box center [0, 0] width 0 height 0
click at [597, 55] on input "Sibling Buylists Displayed by Default?" at bounding box center [595, 49] width 11 height 11
checkbox input "true"
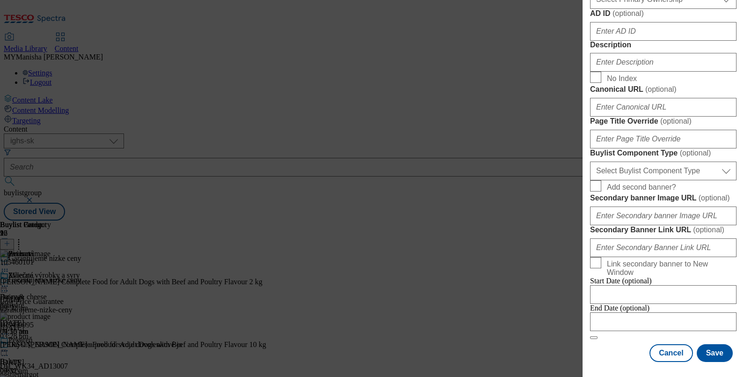
scroll to position [545, 0]
click at [623, 72] on input "Description" at bounding box center [663, 62] width 147 height 19
paste input "Home & hobby"
type input "Home & hobby"
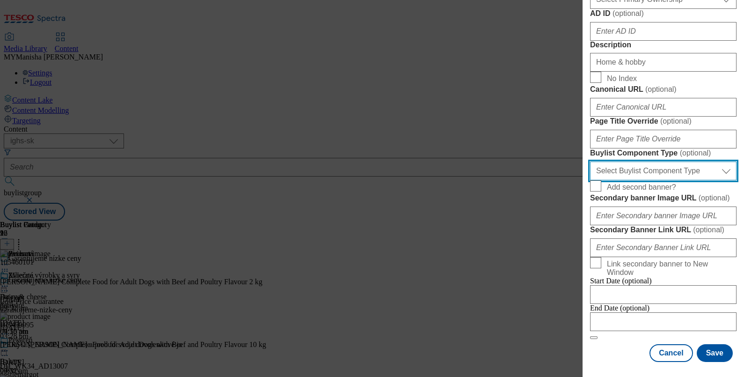
click at [658, 162] on select "Select Buylist Component Type Banner Competition Header Meal" at bounding box center [663, 171] width 147 height 19
select select "Banner"
click at [590, 162] on select "Select Buylist Component Type Banner Competition Header Meal" at bounding box center [663, 171] width 147 height 19
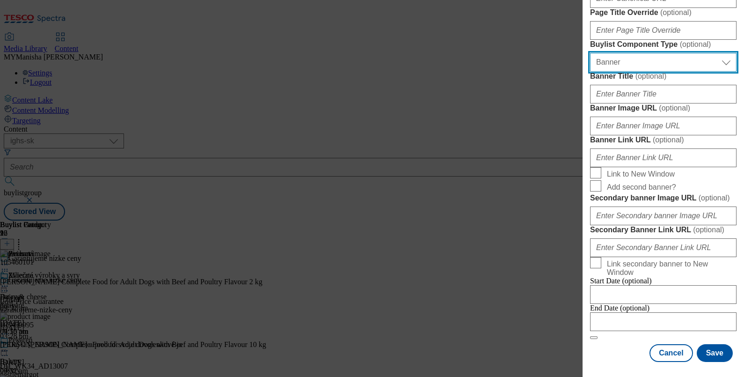
scroll to position [975, 0]
click at [706, 344] on button "Save" at bounding box center [715, 353] width 36 height 18
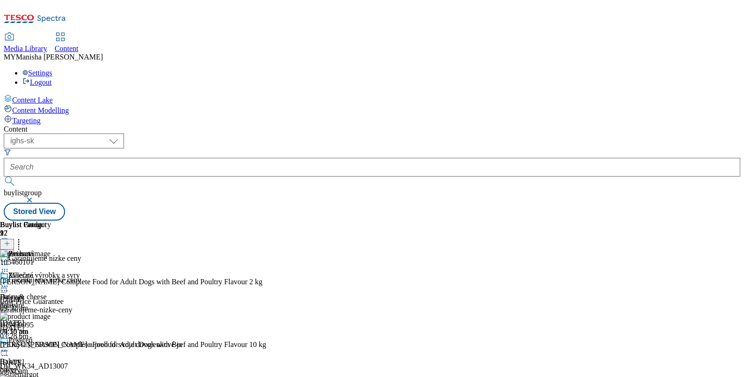
scroll to position [1366, 0]
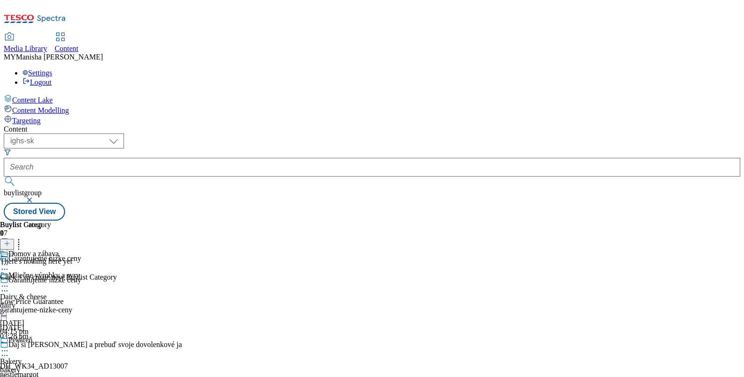
click at [182, 340] on div "Daj si [PERSON_NAME] a prebuď svoje dovolenkové ja DH_WK34_AD13007 nestlemargot…" at bounding box center [91, 372] width 182 height 65
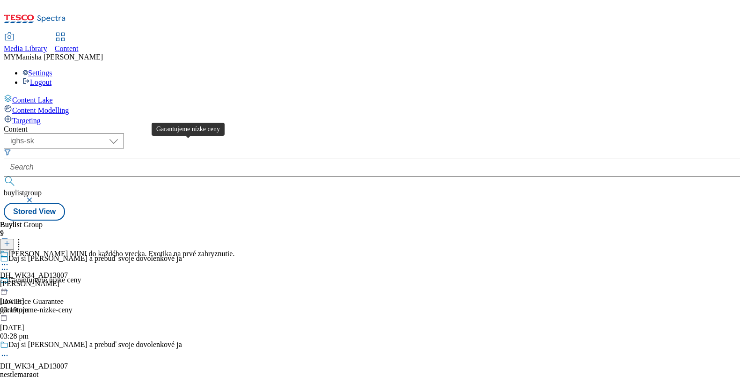
click at [81, 276] on div "Garantujeme nízke ceny" at bounding box center [44, 280] width 73 height 8
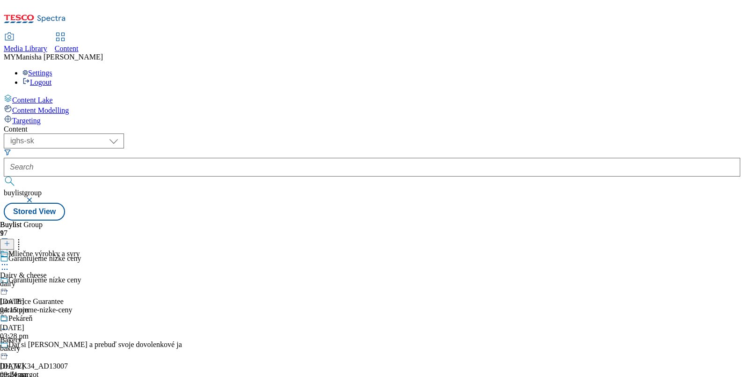
scroll to position [70, 0]
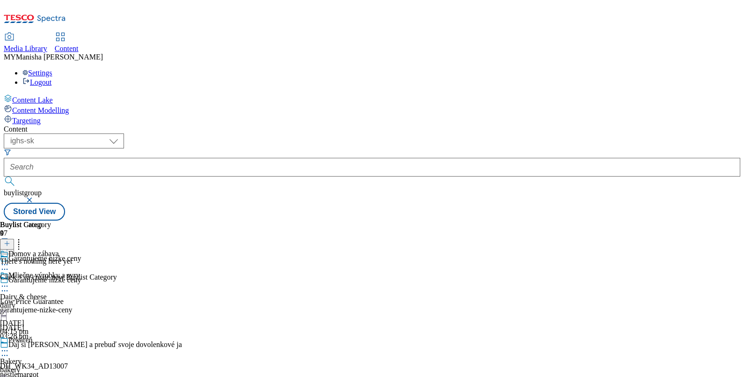
scroll to position [70, 0]
click at [7, 241] on line at bounding box center [7, 243] width 0 height 5
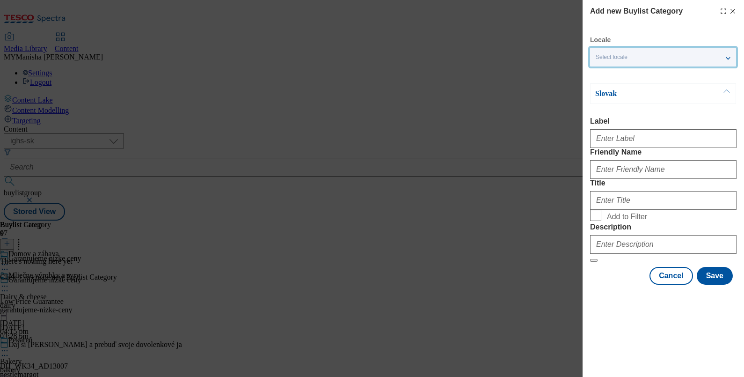
click at [643, 65] on div "Select locale" at bounding box center [663, 57] width 146 height 19
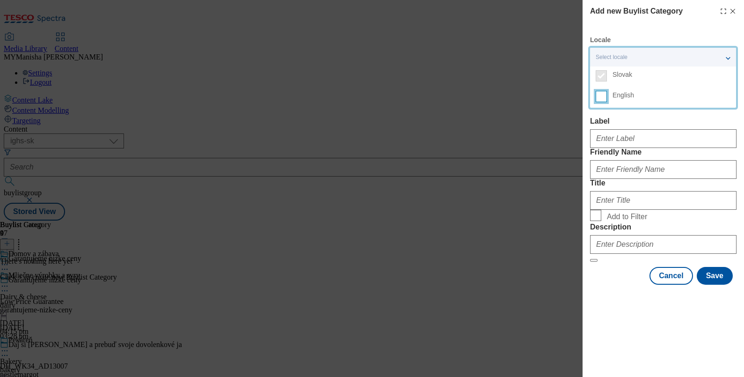
click at [606, 97] on input "English" at bounding box center [601, 96] width 11 height 11
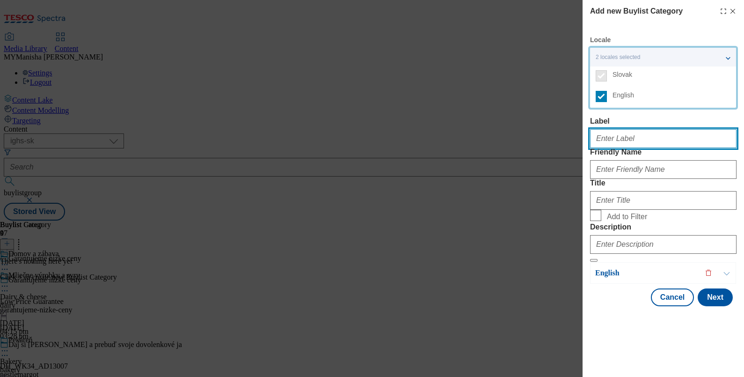
click at [616, 136] on input "Label" at bounding box center [663, 138] width 147 height 19
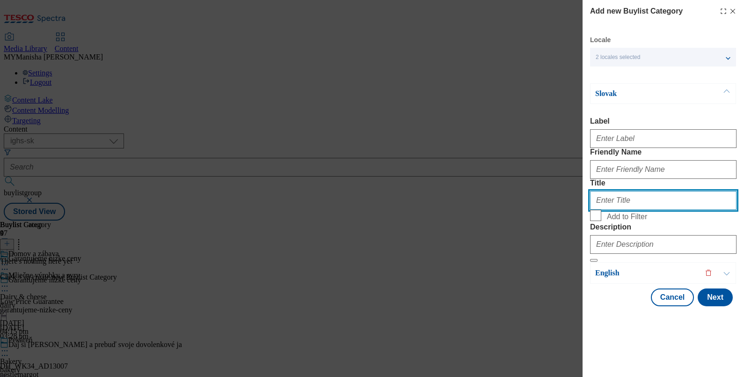
click at [609, 210] on input "Title" at bounding box center [663, 200] width 147 height 19
paste input "Domov a zábava"
type input "Domov a zábava"
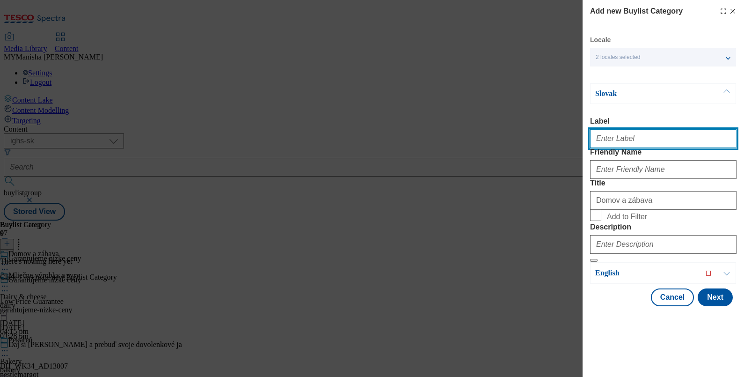
click at [603, 143] on input "Label" at bounding box center [663, 138] width 147 height 19
paste input "Home & hobby"
type input "Home & hobby"
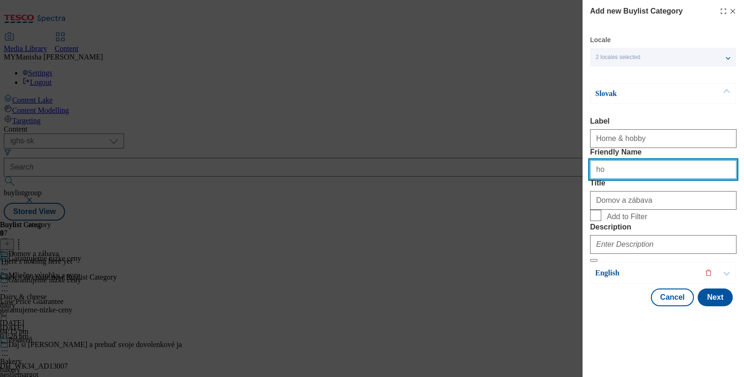
type input "h"
paste input "Home & hobby"
click at [637, 179] on input "home-hobby" at bounding box center [663, 169] width 147 height 19
type input "home-hobby"
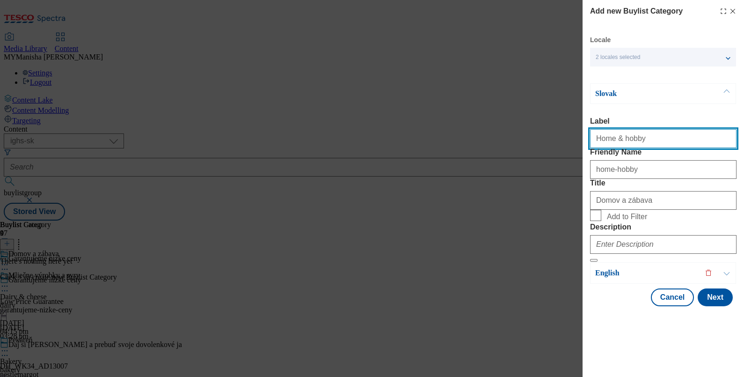
click at [641, 139] on input "Home & hobby" at bounding box center [663, 138] width 147 height 19
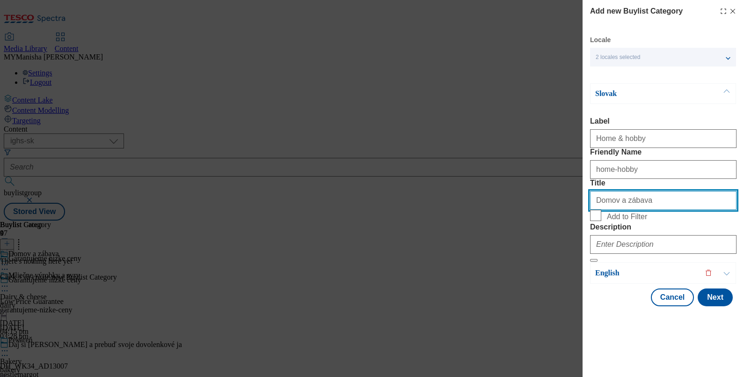
paste input "Home & hobby"
type input "Home & hobby"
click at [595, 223] on label "Add to Filter" at bounding box center [663, 216] width 147 height 13
click at [595, 221] on input "Add to Filter" at bounding box center [595, 215] width 11 height 11
checkbox input "true"
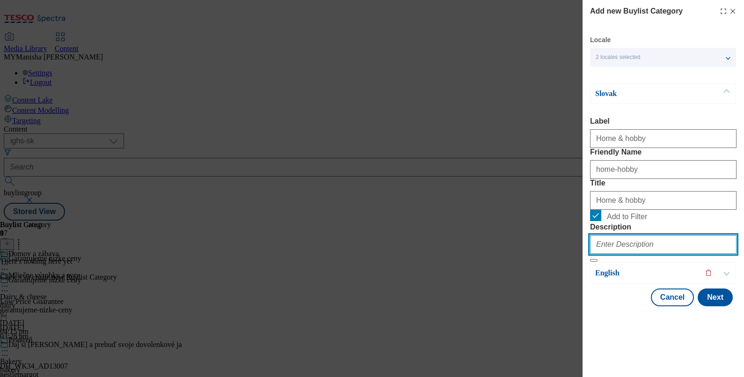
click at [618, 254] on input "Description" at bounding box center [663, 244] width 147 height 19
paste input "Home & hobby"
type input "Home & hobby"
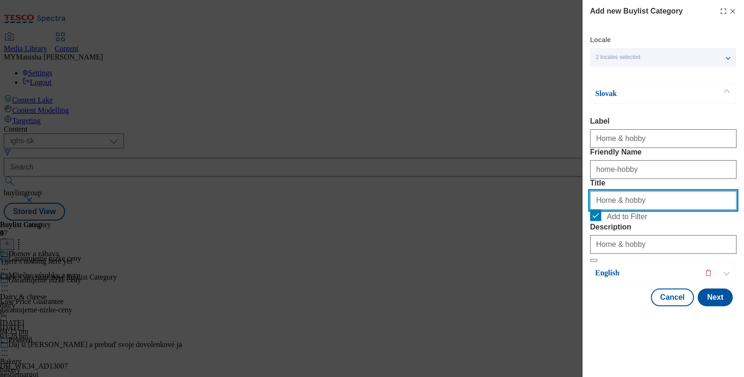
click at [653, 210] on input "Home & hobby" at bounding box center [663, 200] width 147 height 19
paste input "Domov a zábava"
type input "Domov a zábava"
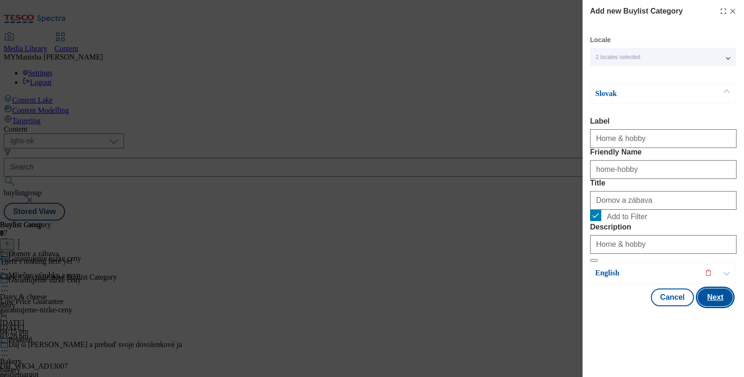
click at [698, 306] on button "Next" at bounding box center [715, 297] width 35 height 18
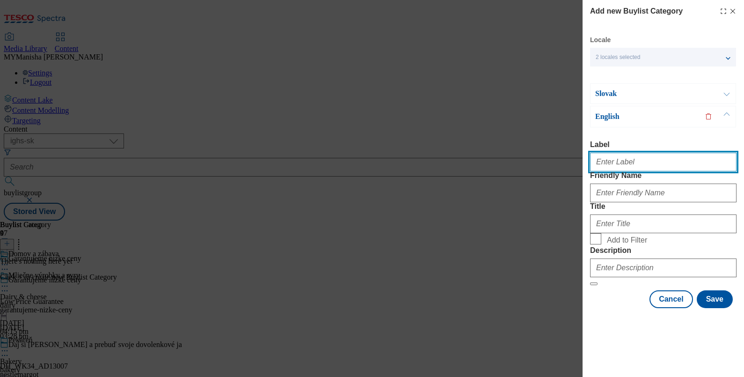
click at [616, 153] on input "Label" at bounding box center [663, 162] width 147 height 19
paste input "Home & hobby"
type input "Home & hobby"
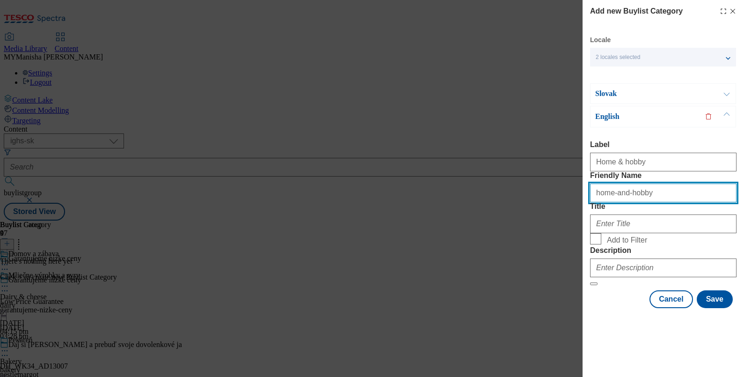
type input "home-and-hobby"
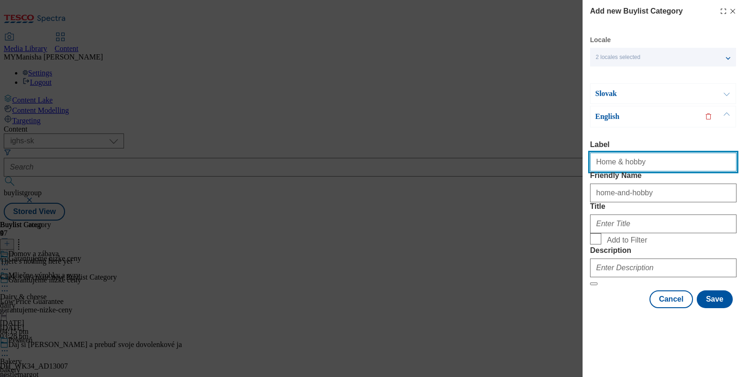
click at [648, 153] on input "Home & hobby" at bounding box center [663, 162] width 147 height 19
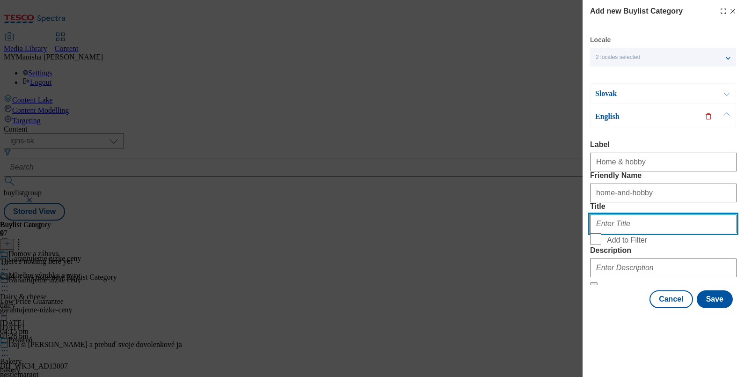
paste input "Home & hobby"
type input "Home & hobby"
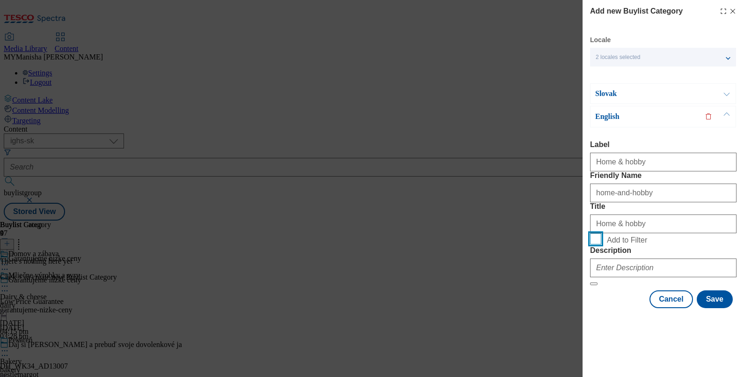
drag, startPoint x: 598, startPoint y: 275, endPoint x: 595, endPoint y: 265, distance: 11.3
click at [595, 265] on form "Label Home & hobby Friendly Name home-and-hobby Title Home & hobby Add to Filte…" at bounding box center [663, 212] width 147 height 145
click at [595, 244] on input "Add to Filter" at bounding box center [595, 238] width 11 height 11
checkbox input "true"
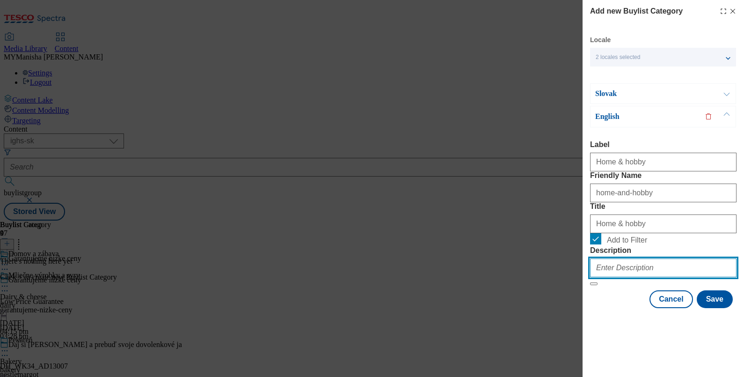
click at [613, 277] on input "Description" at bounding box center [663, 267] width 147 height 19
paste input "Home & hobby"
type input "Home & hobby"
click at [727, 94] on button "Modal" at bounding box center [727, 94] width 18 height 20
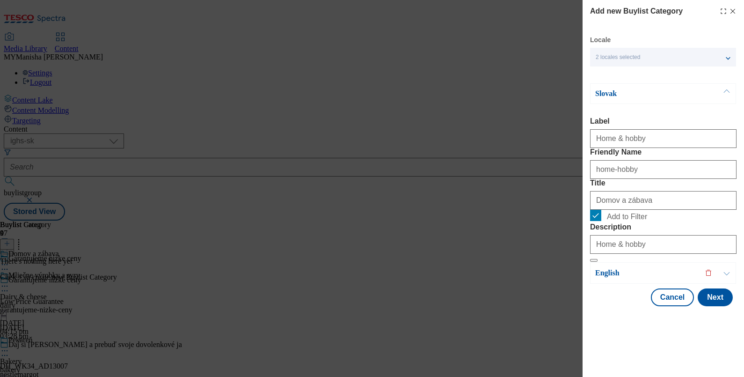
scroll to position [22, 0]
click at [721, 84] on button "Modal" at bounding box center [727, 94] width 18 height 20
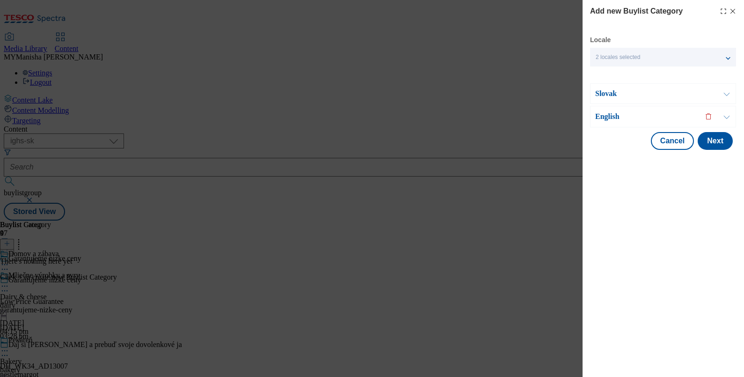
click at [723, 111] on button "Modal" at bounding box center [727, 116] width 18 height 21
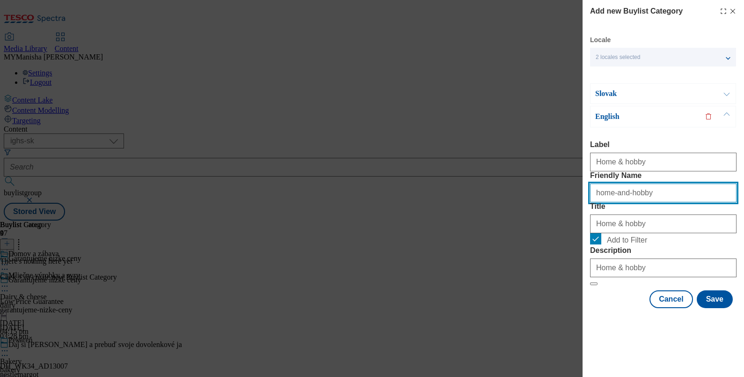
click at [646, 202] on input "home-and-hobby" at bounding box center [663, 193] width 147 height 19
click at [729, 96] on button "Modal" at bounding box center [727, 94] width 18 height 20
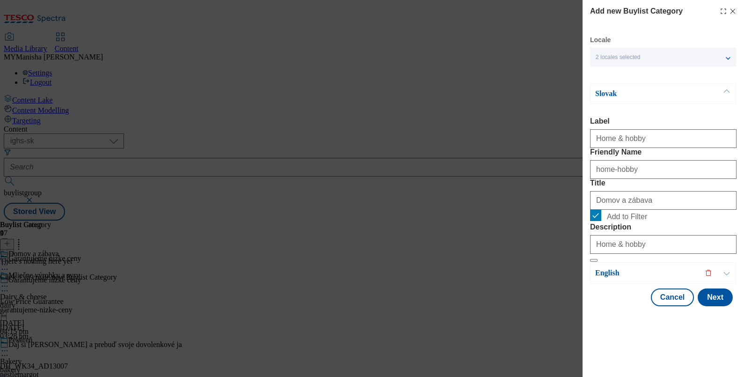
scroll to position [22, 0]
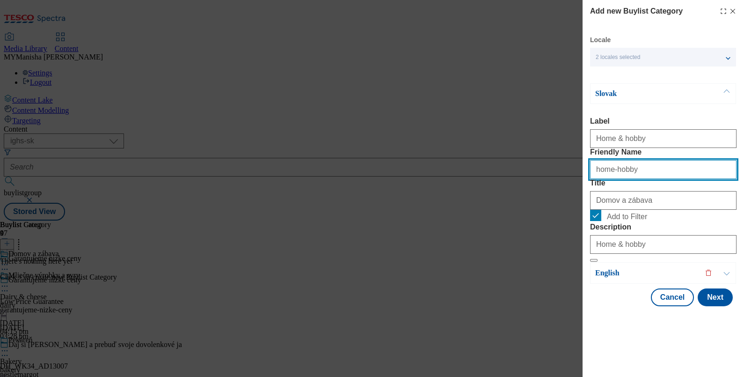
click at [644, 166] on input "home-hobby" at bounding box center [663, 169] width 147 height 19
paste input "and-"
type input "home-and-hobby"
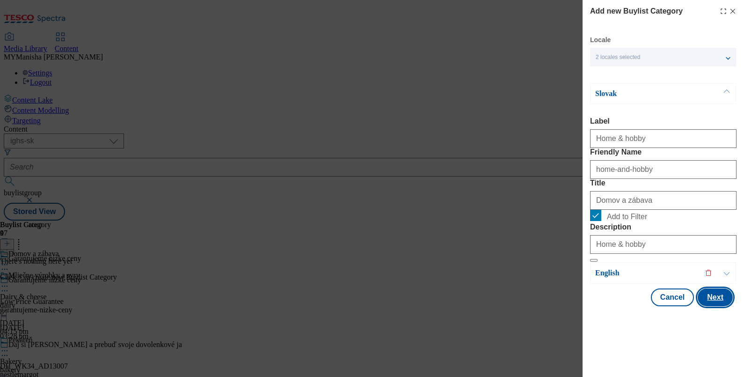
click at [707, 306] on button "Next" at bounding box center [715, 297] width 35 height 18
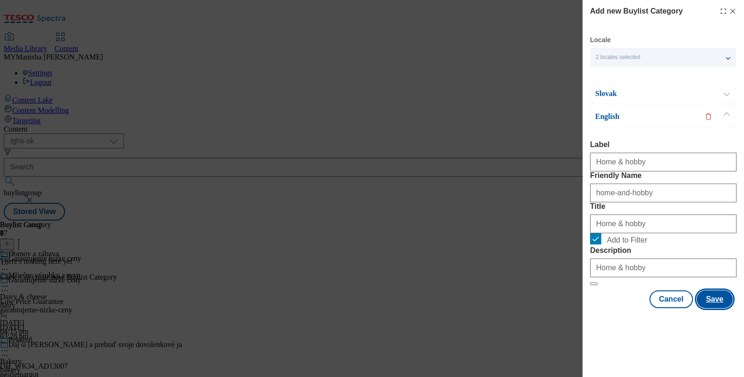
click at [707, 308] on button "Save" at bounding box center [715, 299] width 36 height 18
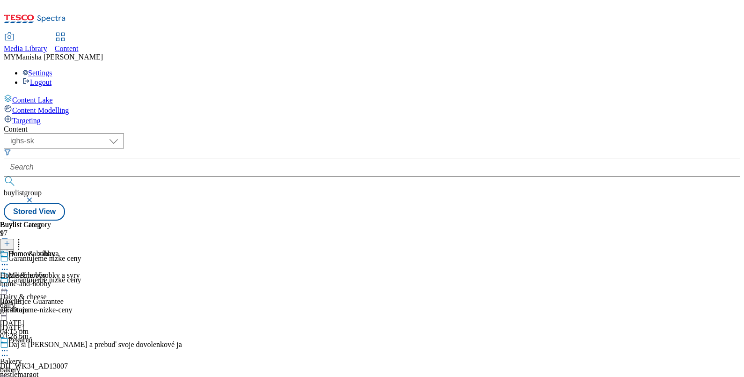
scroll to position [1366, 0]
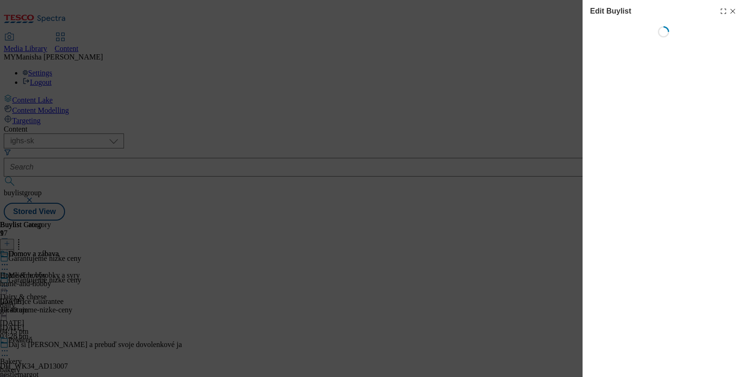
scroll to position [0, 0]
select select "evergreen"
select select "Banner"
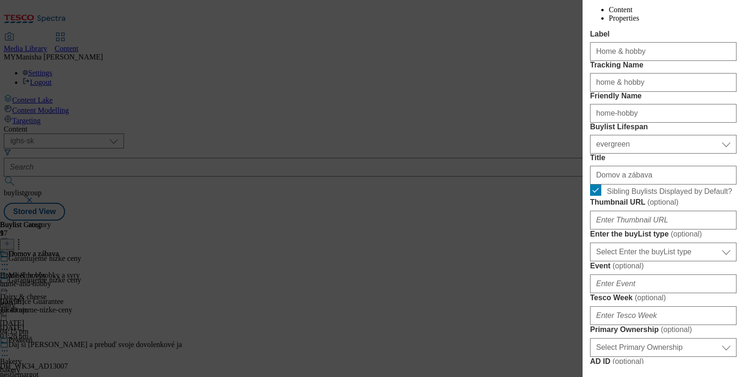
scroll to position [169, 0]
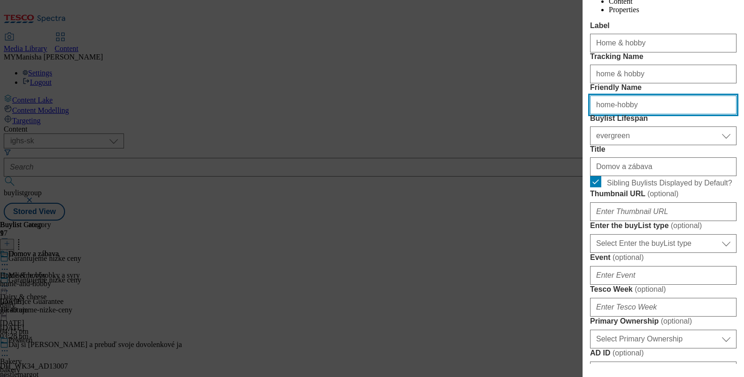
click at [612, 114] on input "home-hobby" at bounding box center [663, 105] width 147 height 19
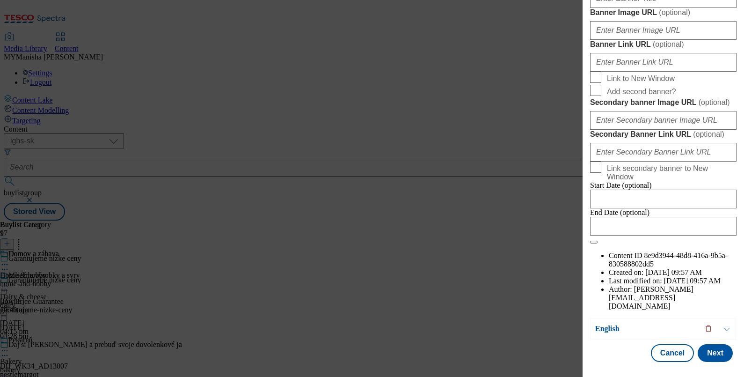
scroll to position [1064, 0]
type input "home-and-hobby"
click at [705, 349] on button "Next" at bounding box center [715, 353] width 35 height 18
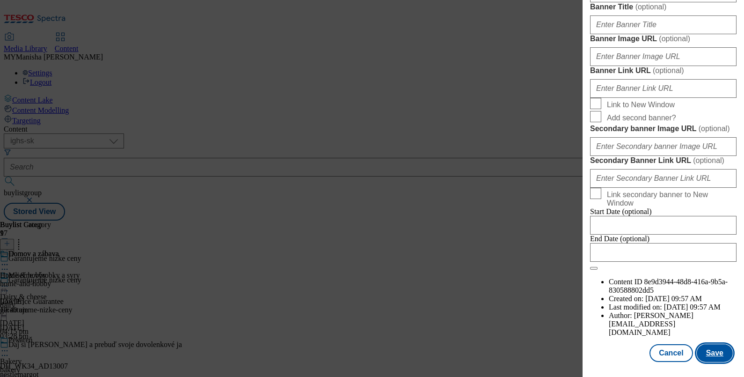
scroll to position [1066, 0]
click at [705, 344] on button "Save" at bounding box center [715, 353] width 36 height 18
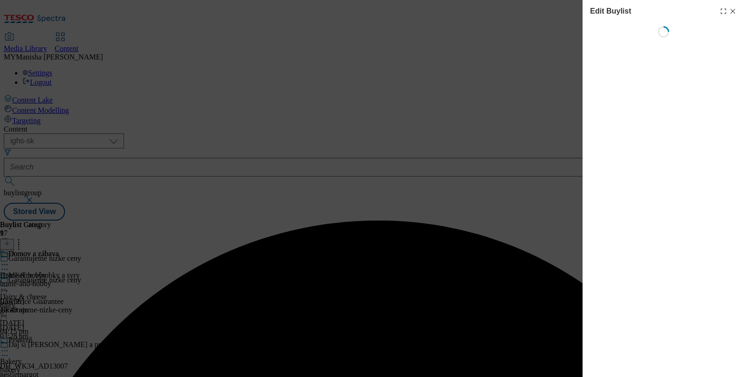
select select "evergreen"
select select "Banner"
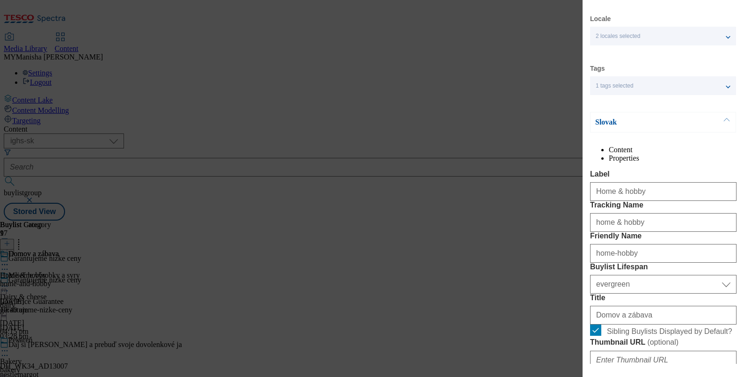
scroll to position [0, 0]
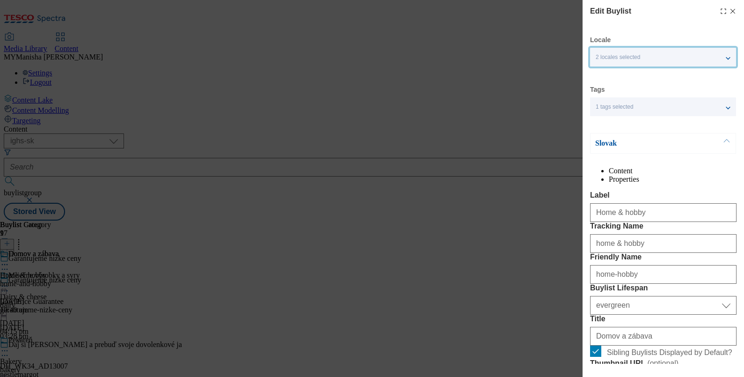
click at [720, 57] on div "2 locales selected" at bounding box center [663, 57] width 146 height 19
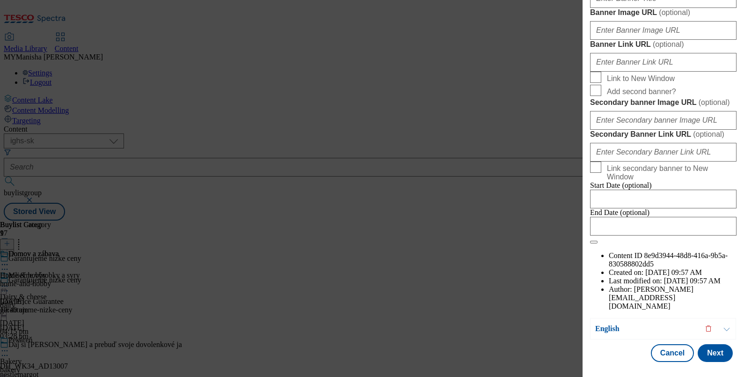
scroll to position [1064, 0]
click at [705, 346] on button "Next" at bounding box center [715, 353] width 35 height 18
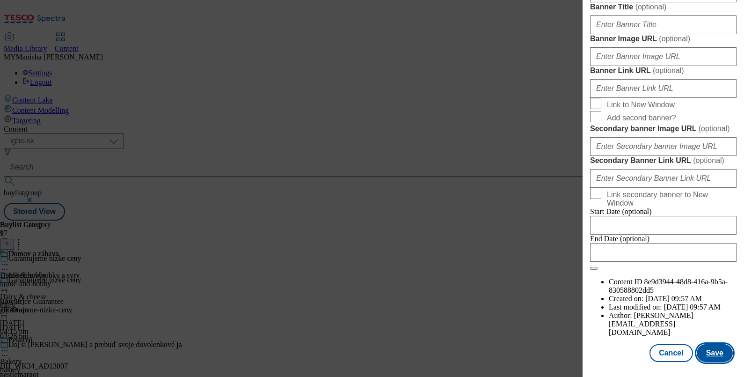
scroll to position [1066, 0]
click at [707, 345] on button "Save" at bounding box center [715, 353] width 36 height 18
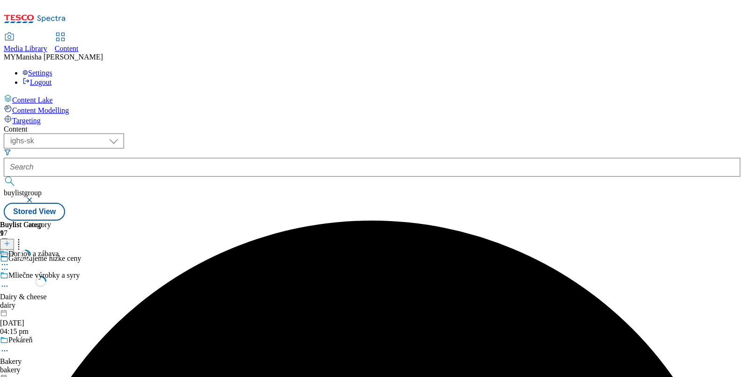
scroll to position [0, 0]
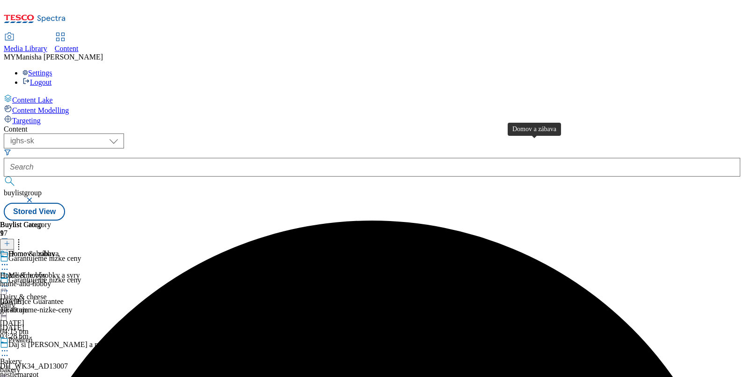
click at [59, 250] on div "Domov a zábava" at bounding box center [33, 254] width 51 height 8
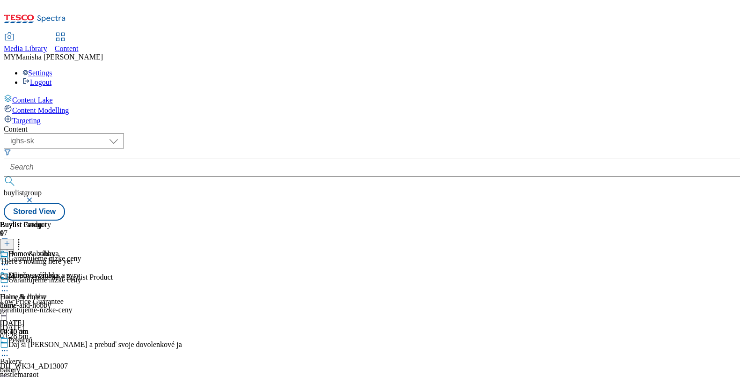
scroll to position [0, 87]
click at [10, 240] on icon at bounding box center [7, 243] width 7 height 7
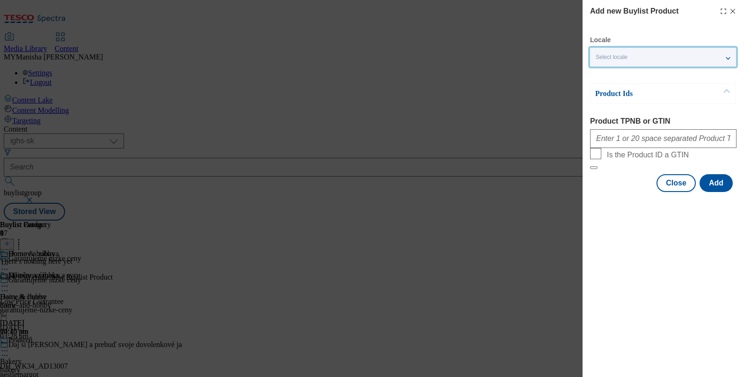
click at [641, 60] on div "Select locale" at bounding box center [663, 57] width 146 height 19
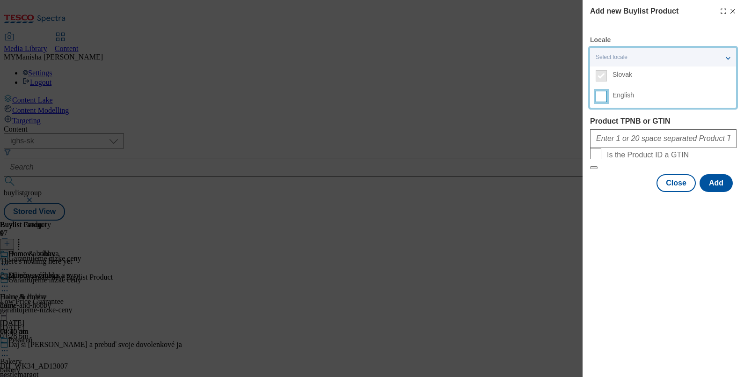
click at [599, 96] on input "English" at bounding box center [601, 96] width 11 height 11
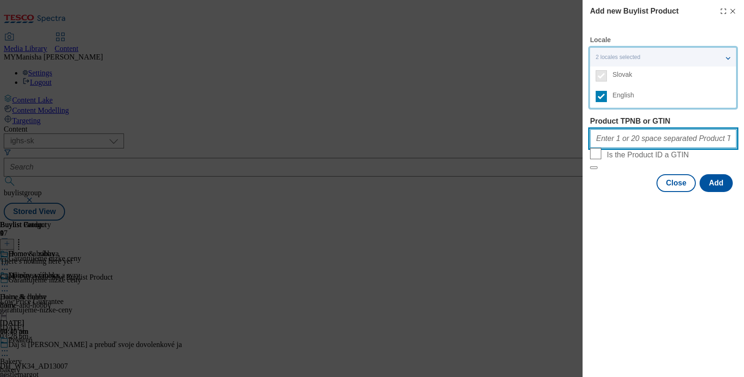
click at [614, 138] on input "Product TPNB or GTIN" at bounding box center [663, 138] width 147 height 19
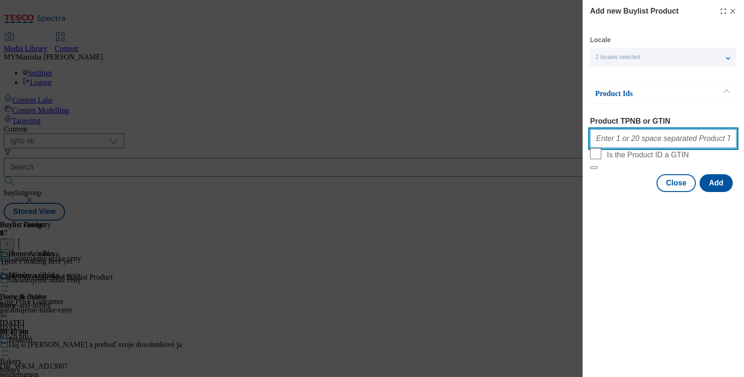
paste input "111146881 100332159 111146959 111147161 100824298 100824275 118573505 100490668…"
type input "111146881 100332159 111146959 111147161 100824298 100824275 118573505 100490668…"
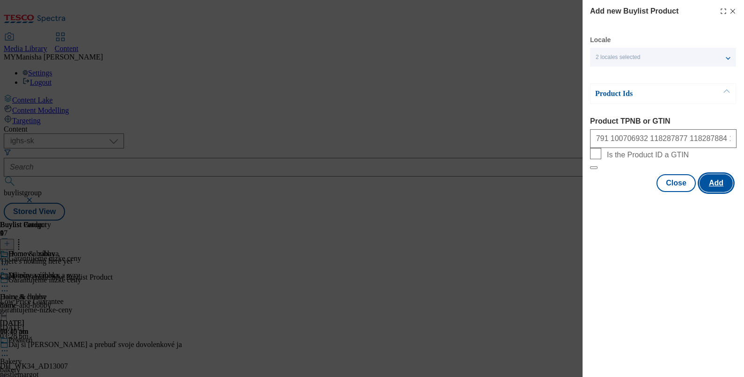
scroll to position [0, 0]
click at [719, 192] on button "Add" at bounding box center [716, 183] width 33 height 18
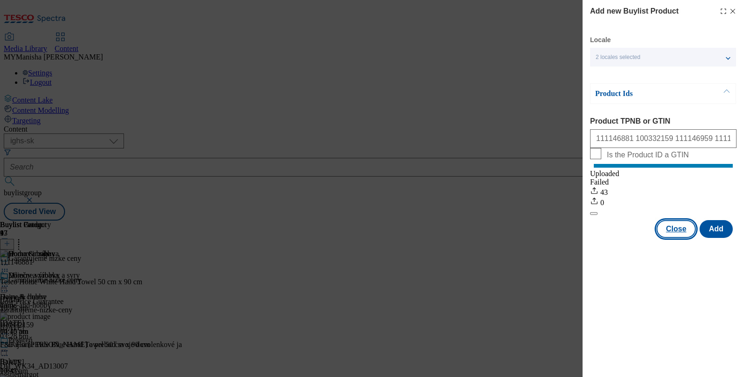
click at [668, 238] on button "Close" at bounding box center [676, 229] width 39 height 18
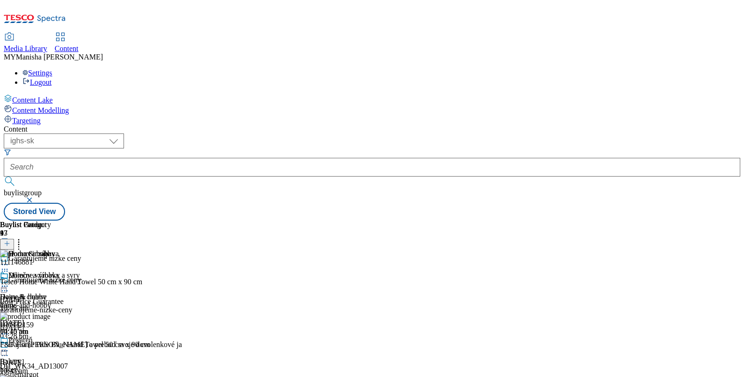
scroll to position [730, 0]
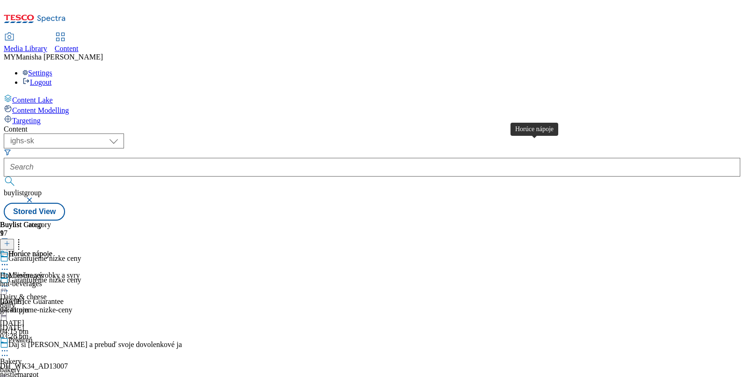
click at [52, 250] on div "Horúce nápoje" at bounding box center [30, 254] width 44 height 8
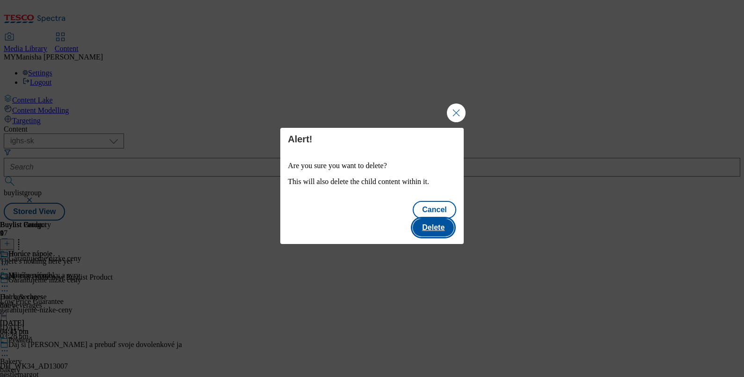
click at [436, 219] on button "Delete" at bounding box center [433, 228] width 41 height 18
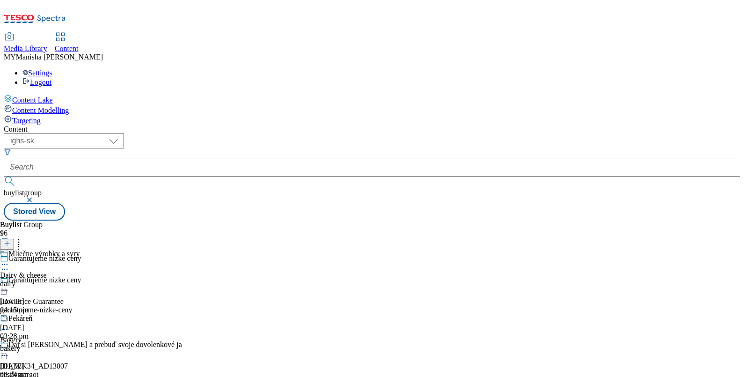
click at [9, 260] on icon at bounding box center [4, 264] width 9 height 9
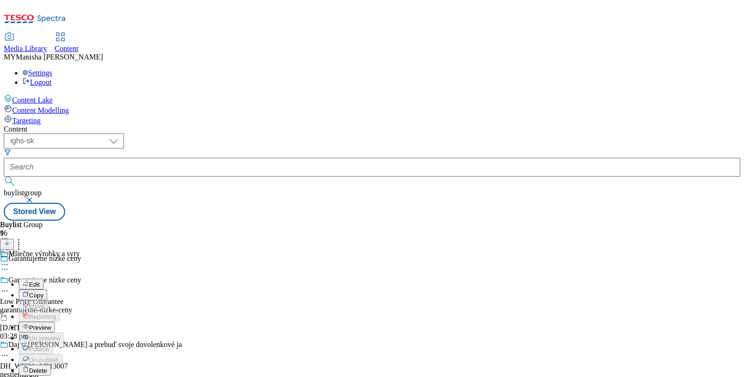
click at [51, 324] on span "Preview" at bounding box center [40, 327] width 22 height 7
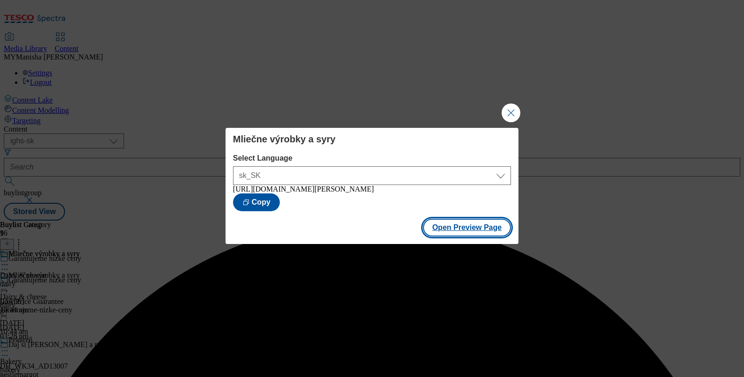
click at [463, 226] on button "Open Preview Page" at bounding box center [467, 228] width 88 height 18
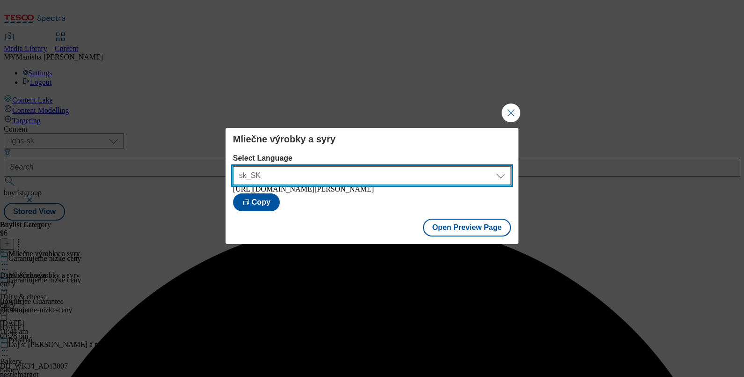
click at [468, 167] on select "sk_SK en_SK" at bounding box center [372, 175] width 278 height 19
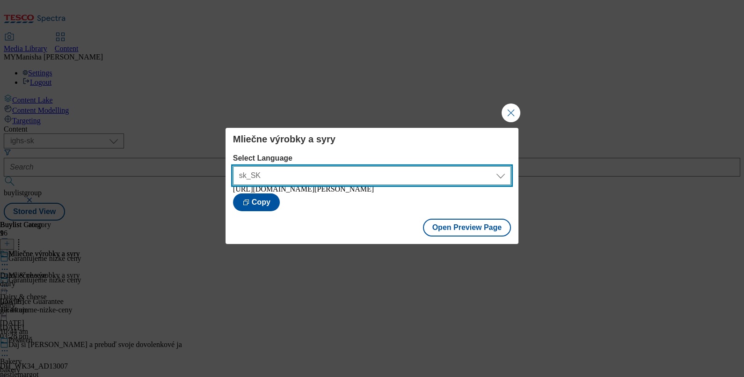
select select "[URL][DOMAIN_NAME]"
click at [233, 166] on select "sk_SK en_SK" at bounding box center [372, 175] width 278 height 19
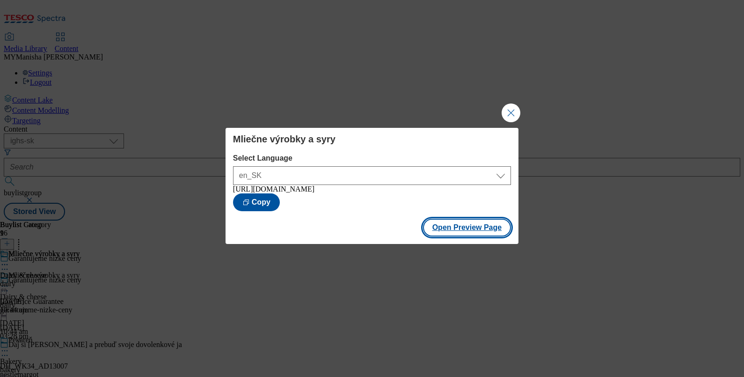
click at [454, 233] on button "Open Preview Page" at bounding box center [467, 228] width 88 height 18
click at [517, 108] on button "Close Modal" at bounding box center [511, 112] width 19 height 19
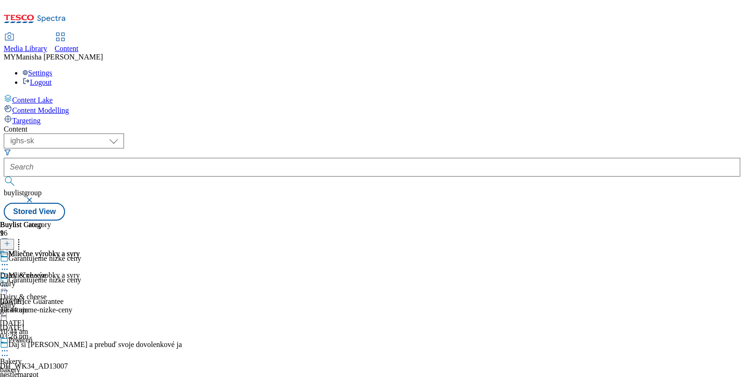
click at [96, 271] on div "Mliečne výrobky a syry Dairy & cheese dairy [DATE] 10:44 am" at bounding box center [48, 303] width 96 height 65
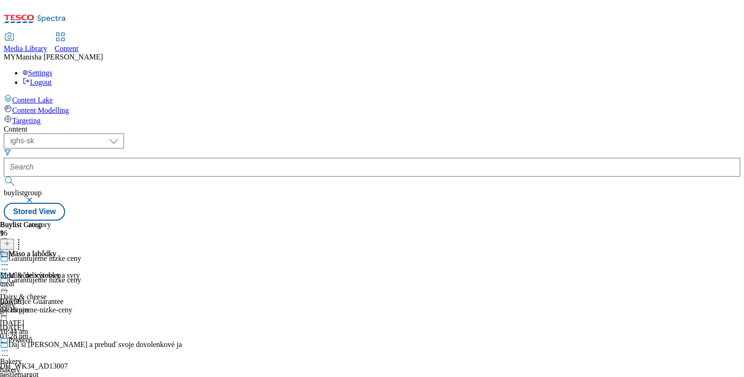
click at [9, 260] on icon at bounding box center [4, 264] width 9 height 9
